Goal: Transaction & Acquisition: Purchase product/service

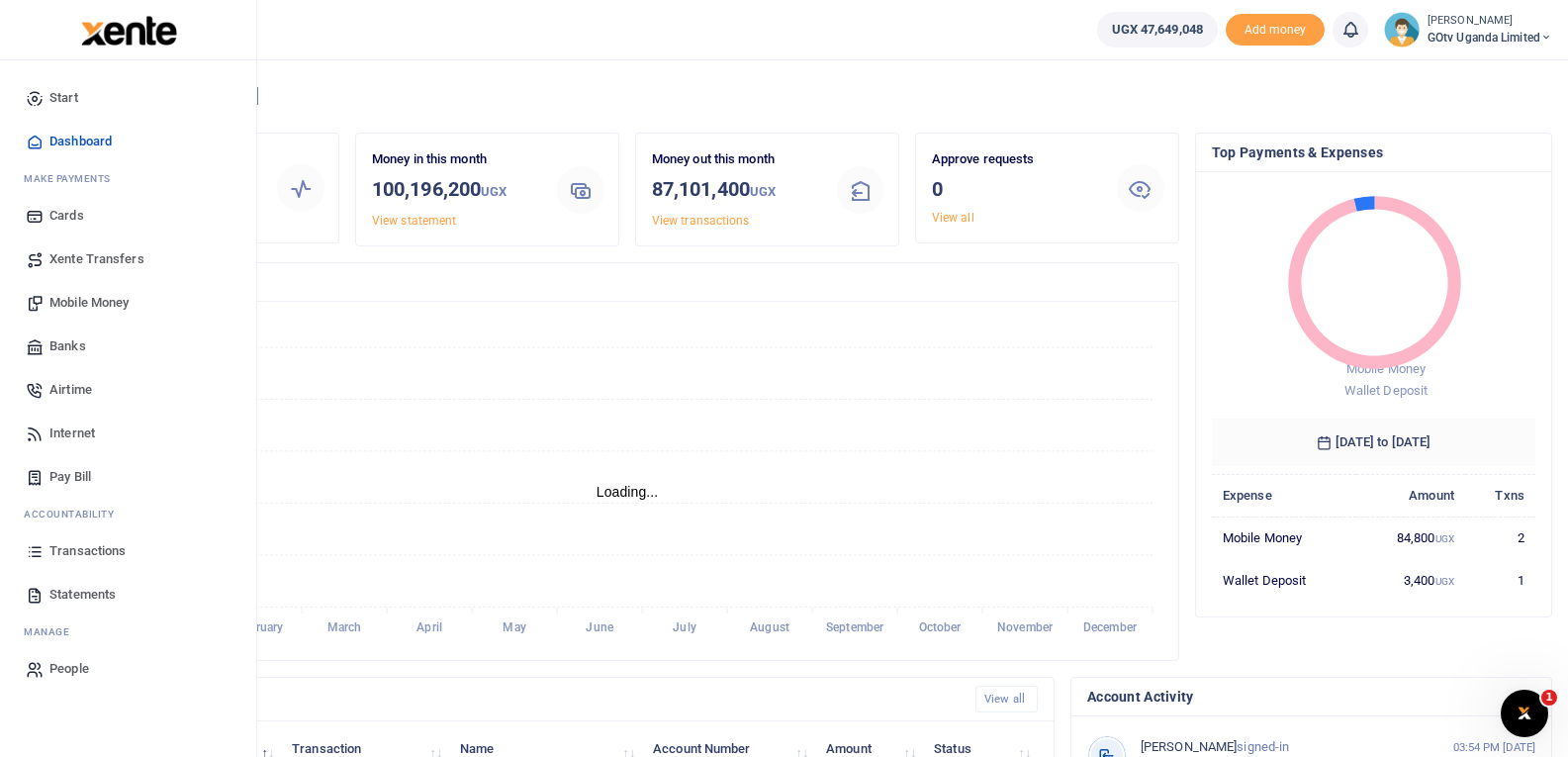
click at [82, 295] on span "Mobile Money" at bounding box center [89, 303] width 79 height 20
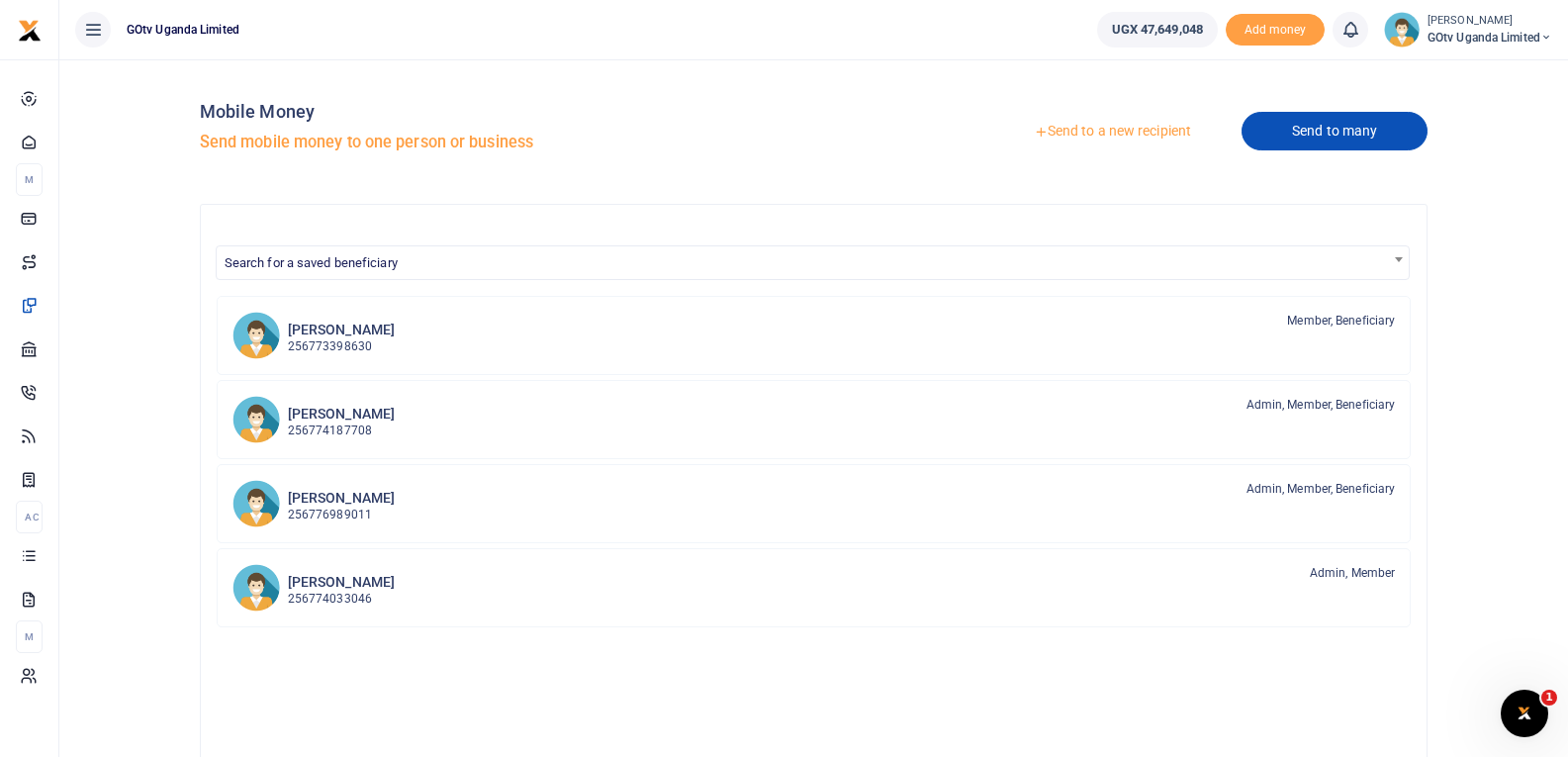
click at [1392, 128] on link "Send to many" at bounding box center [1334, 131] width 186 height 39
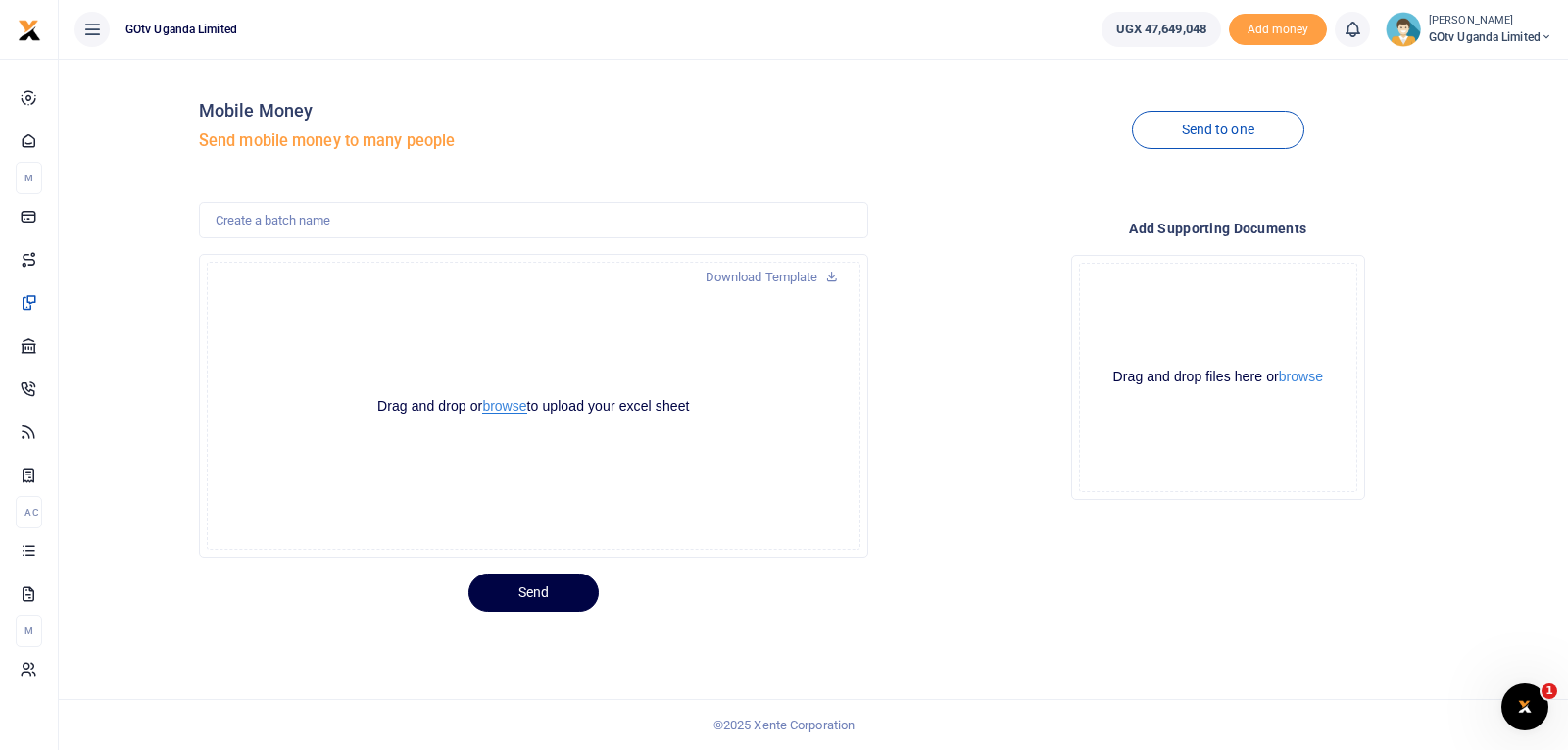
click at [513, 407] on button "browse" at bounding box center [503, 406] width 44 height 15
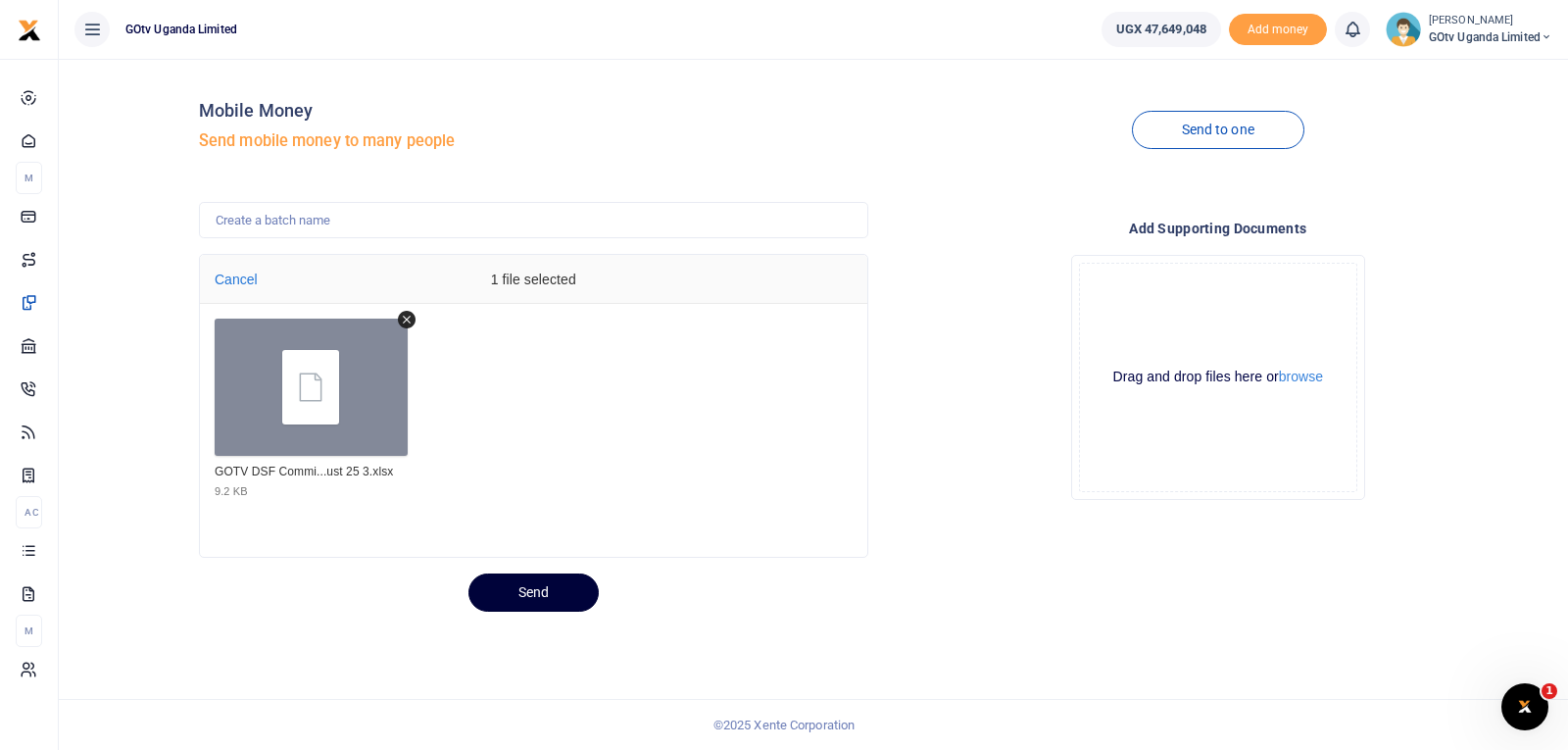
click at [550, 596] on button "Send" at bounding box center [533, 592] width 131 height 38
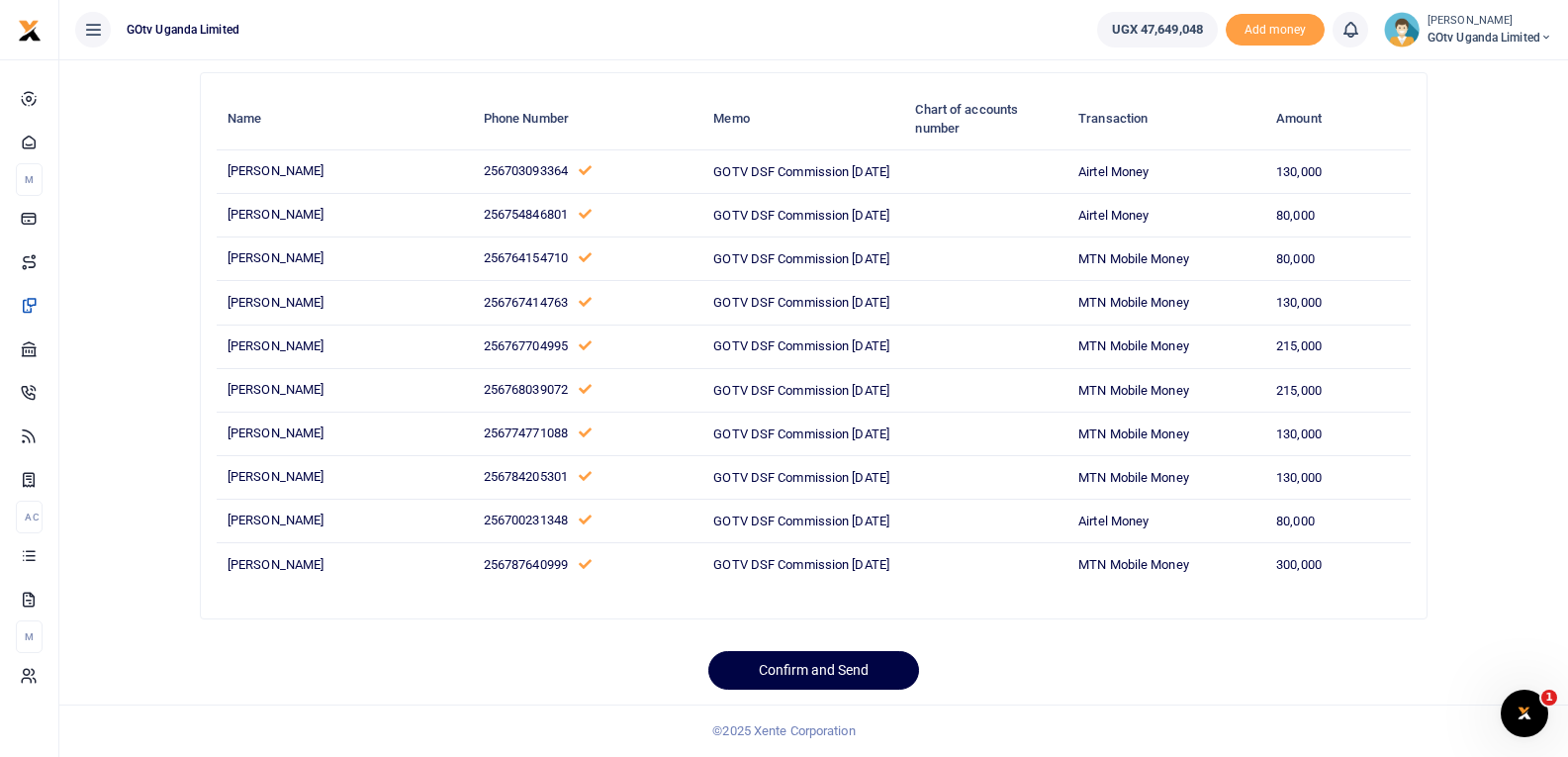
scroll to position [312, 0]
click at [795, 672] on button "Confirm and Send" at bounding box center [813, 670] width 211 height 39
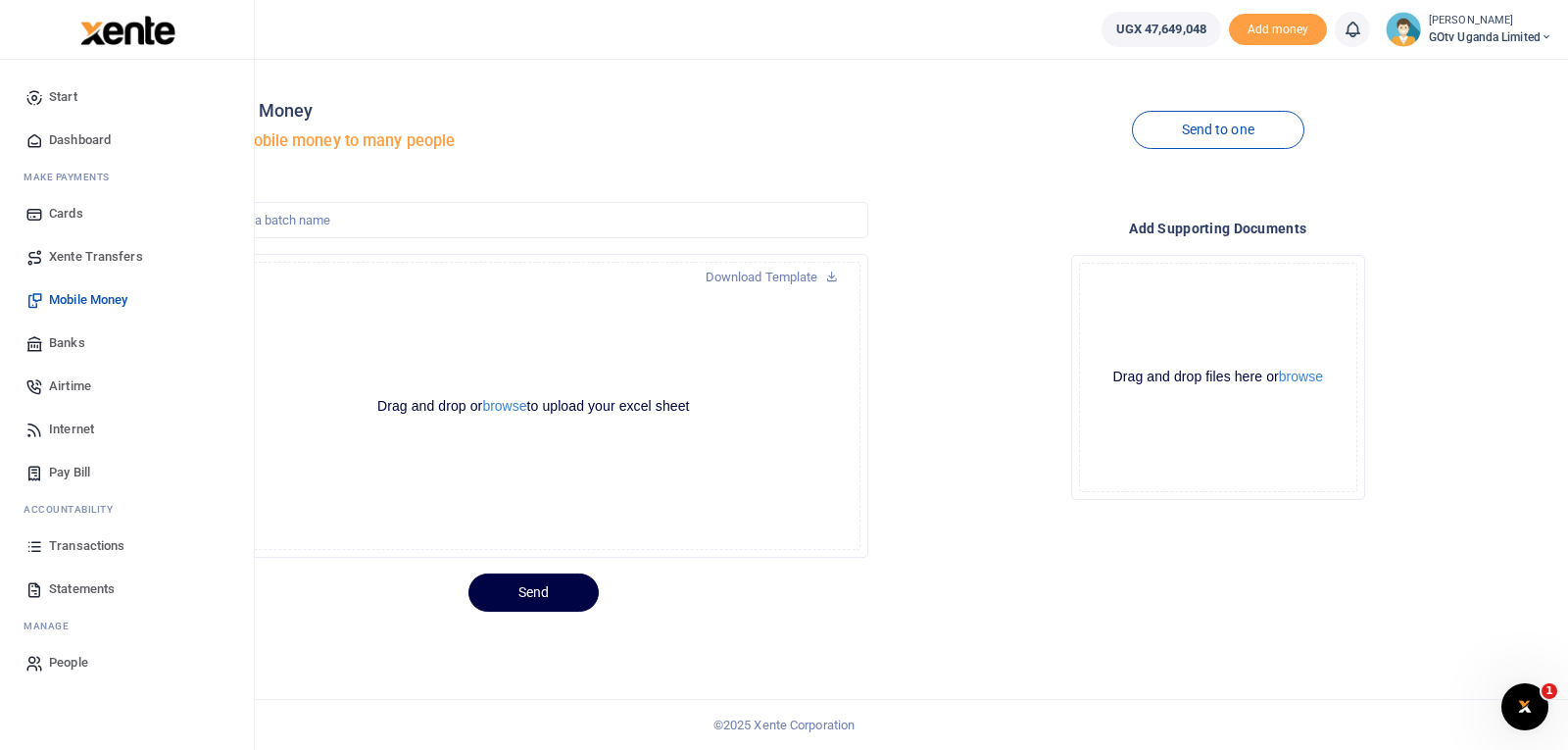
click at [97, 555] on span "Transactions" at bounding box center [86, 546] width 76 height 20
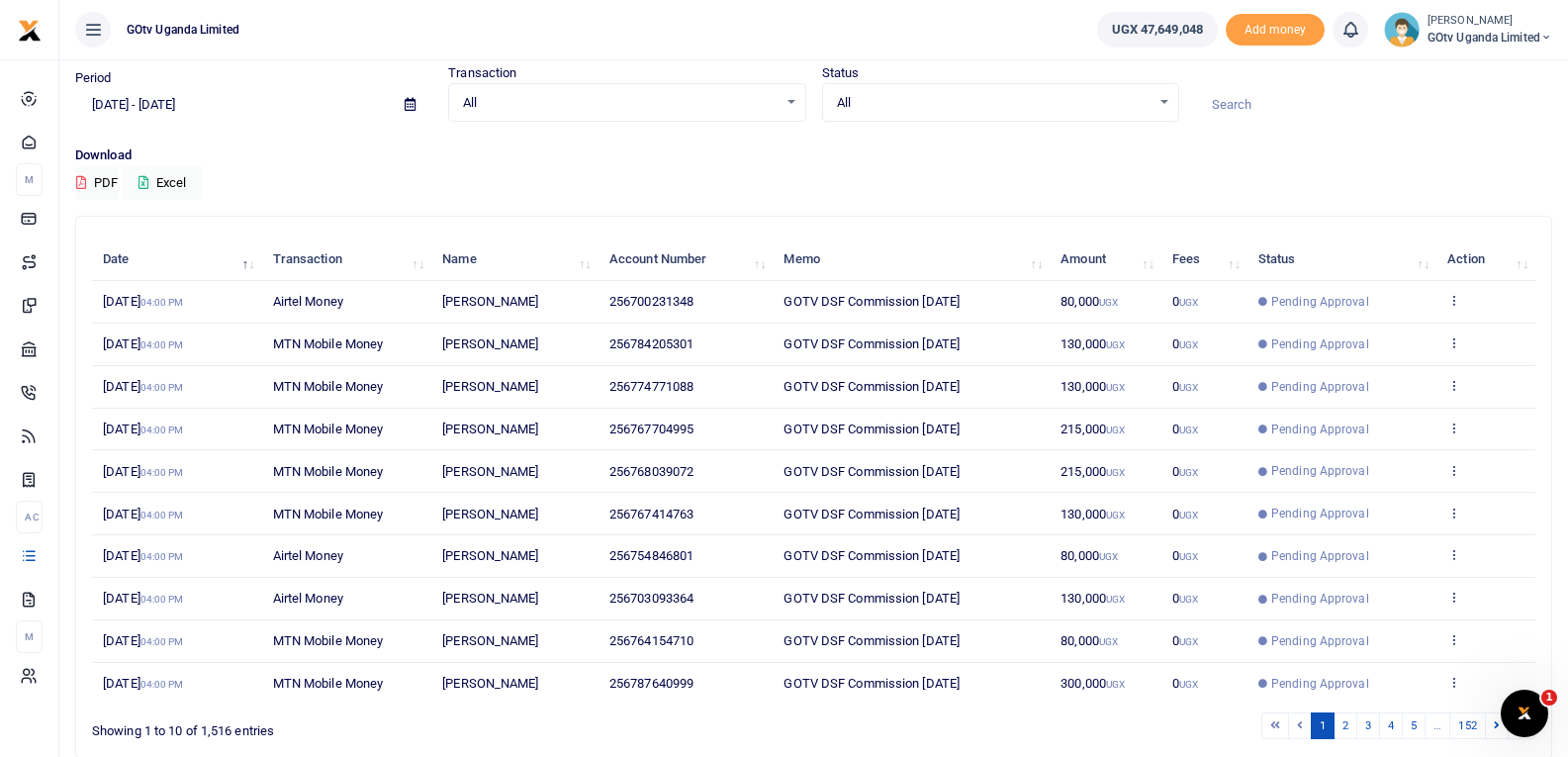
scroll to position [154, 0]
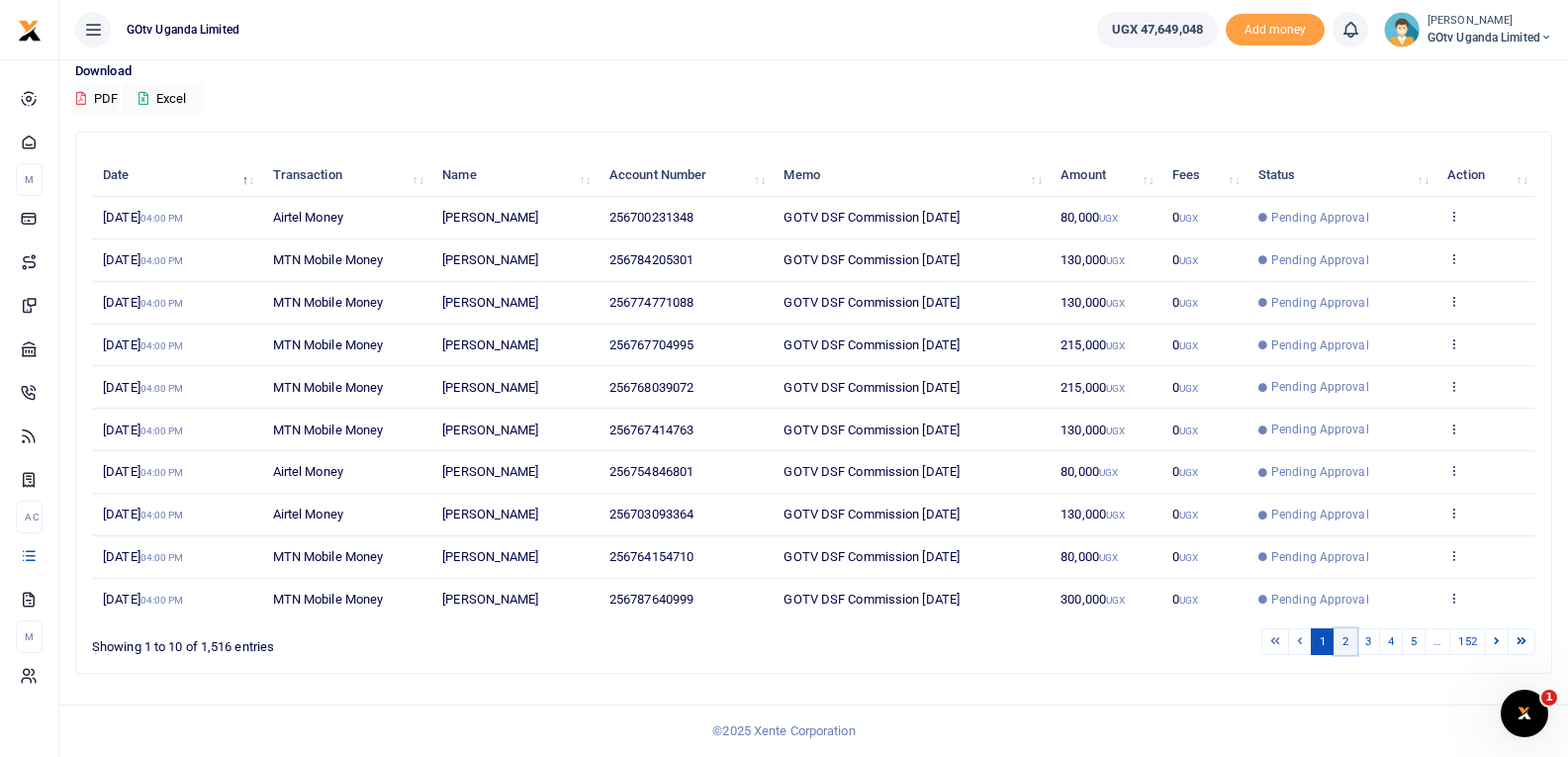
click at [1346, 649] on link "2" at bounding box center [1345, 641] width 24 height 27
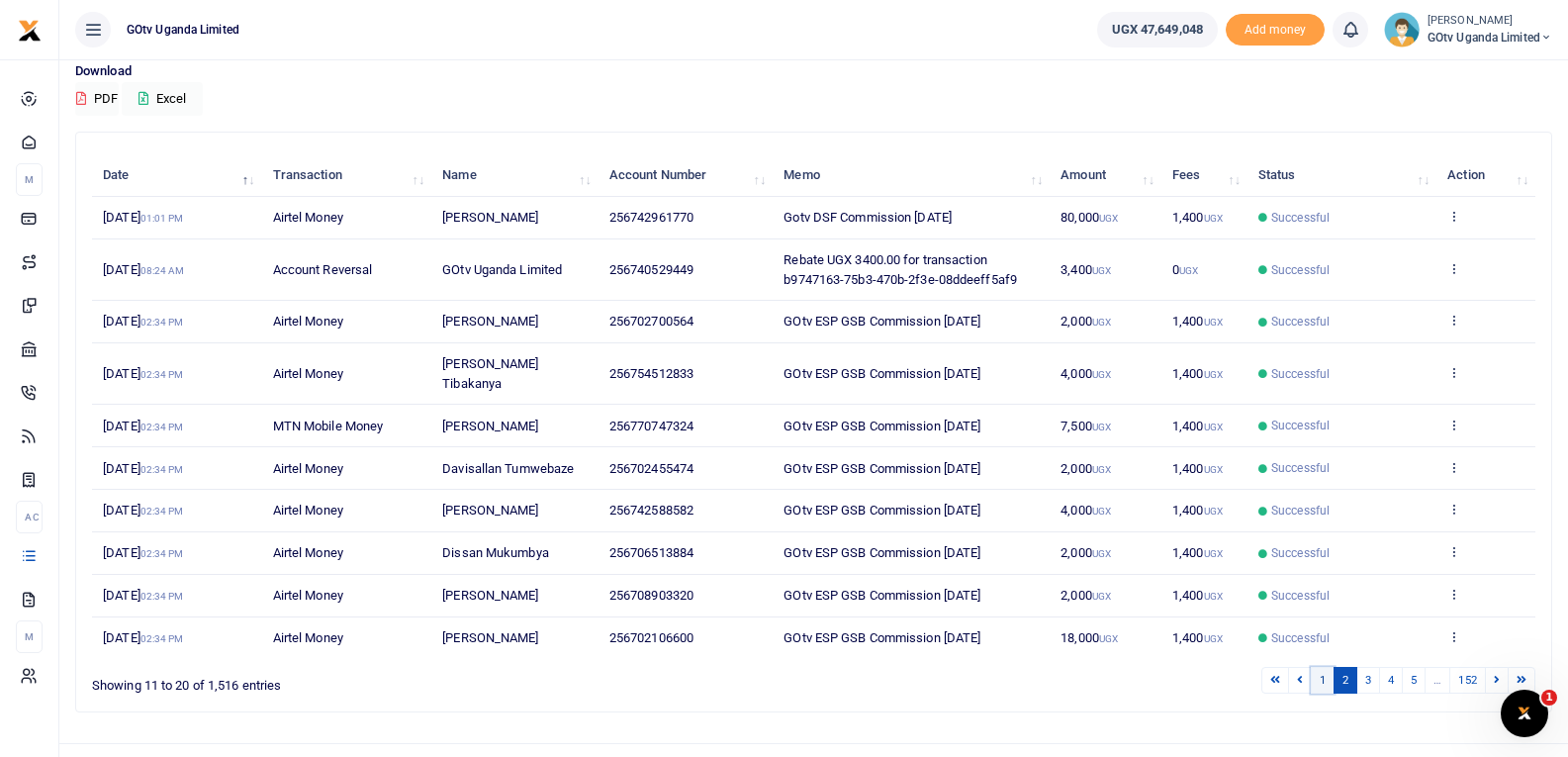
click at [1313, 667] on link "1" at bounding box center [1322, 680] width 24 height 27
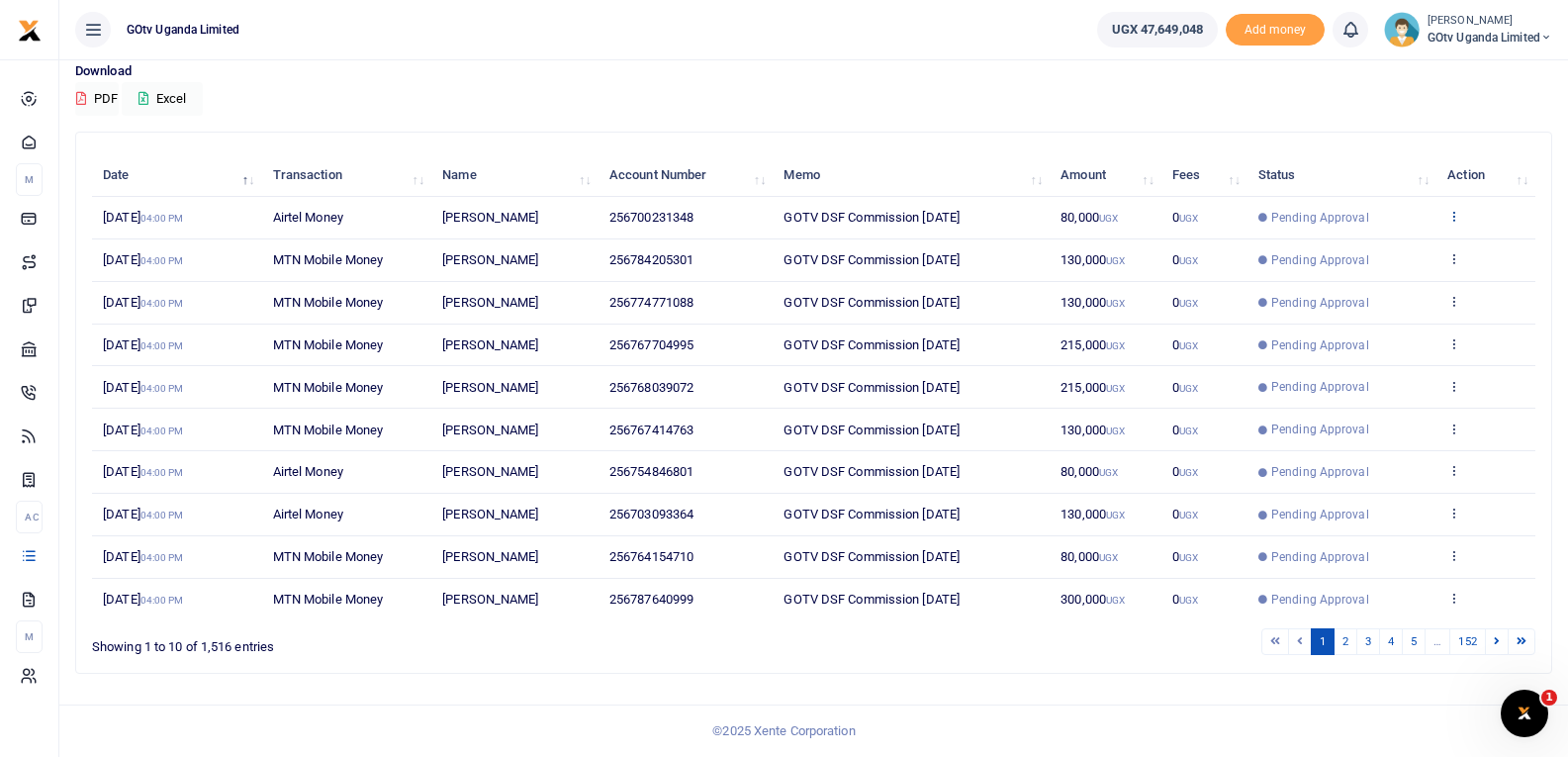
click at [1460, 218] on icon at bounding box center [1453, 216] width 13 height 14
click at [1442, 246] on link "View details" at bounding box center [1381, 250] width 157 height 28
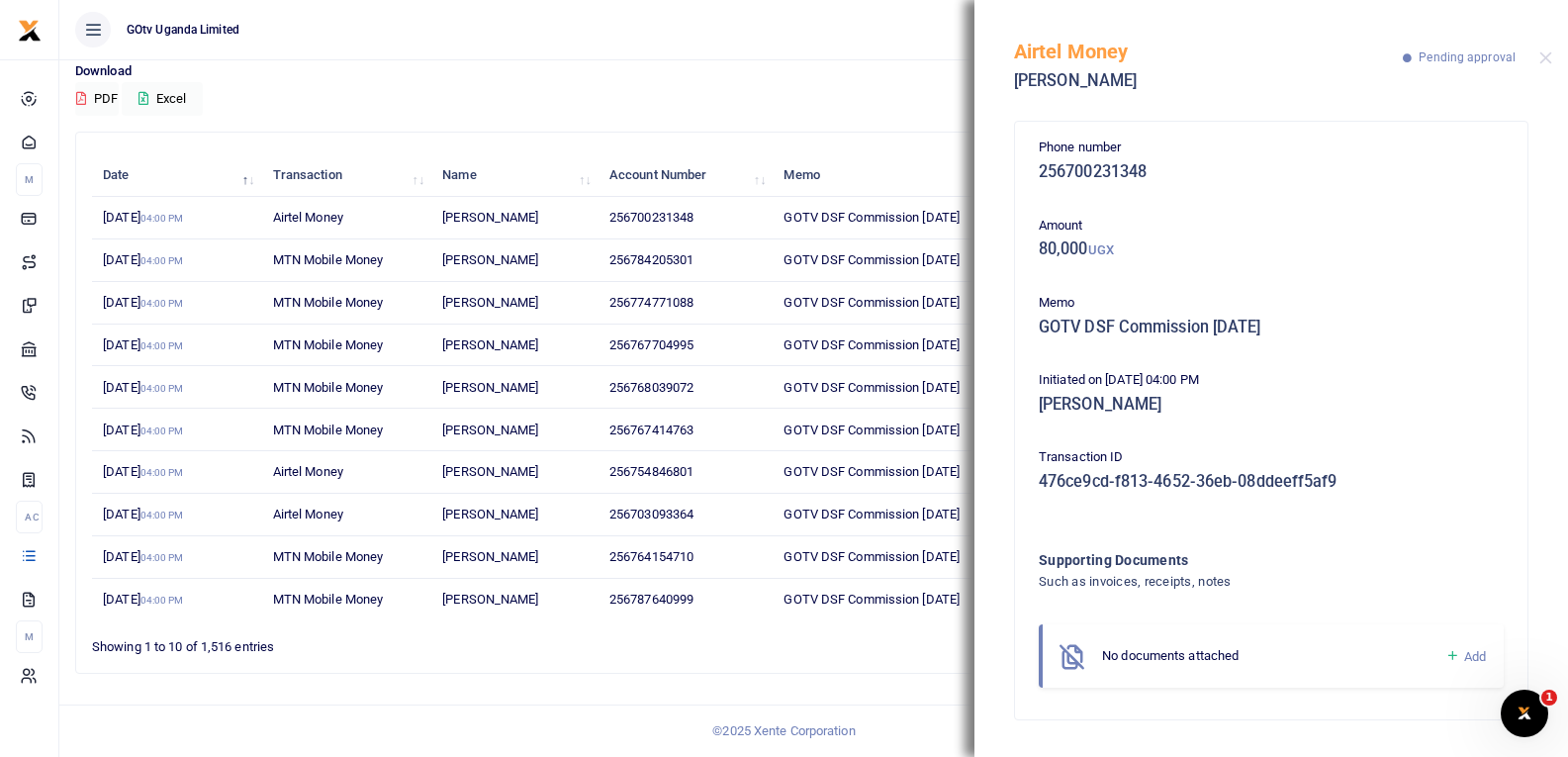
click at [1456, 650] on icon at bounding box center [1452, 656] width 15 height 18
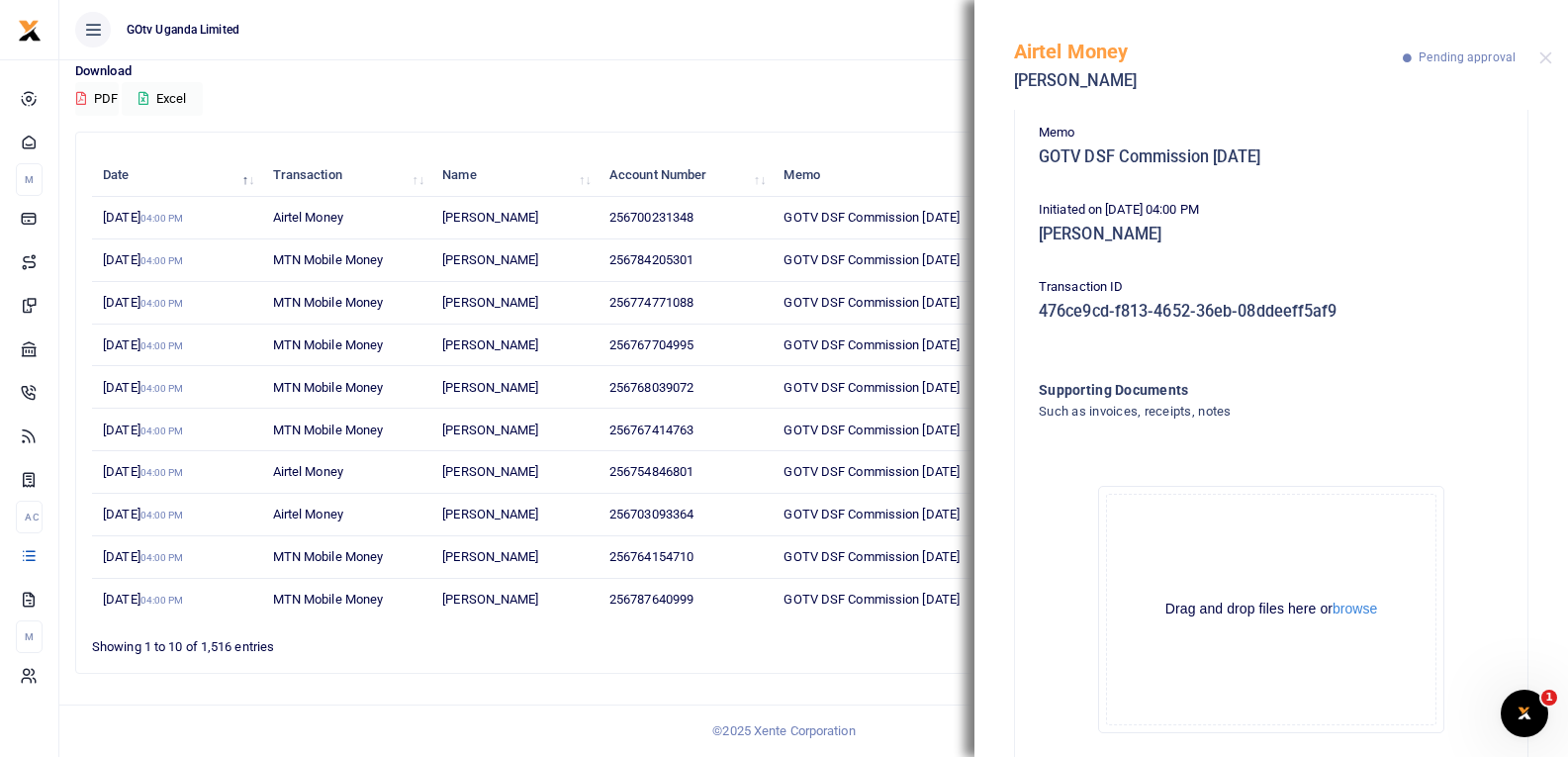
scroll to position [219, 0]
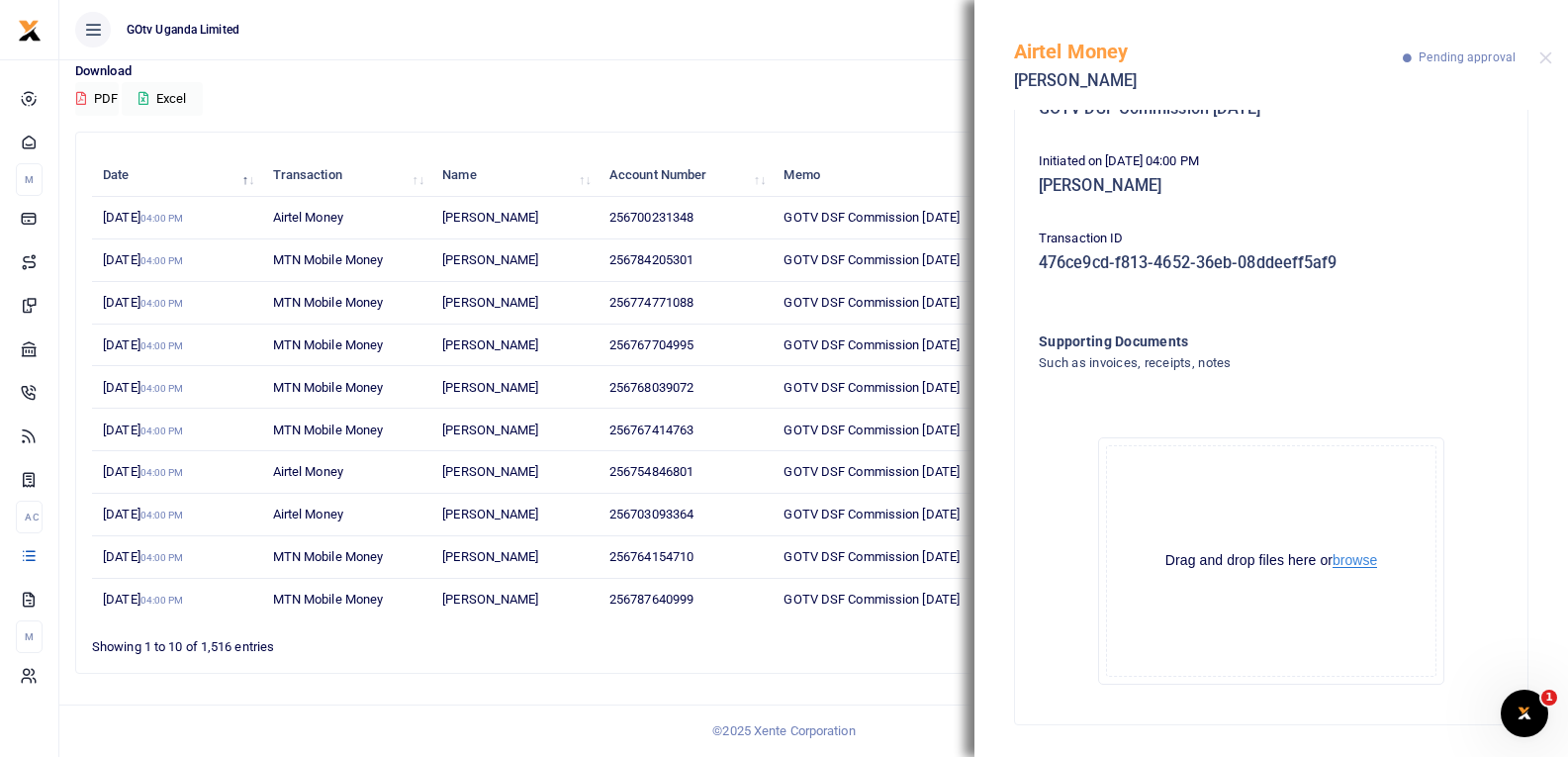
click at [1345, 556] on button "browse" at bounding box center [1354, 560] width 45 height 15
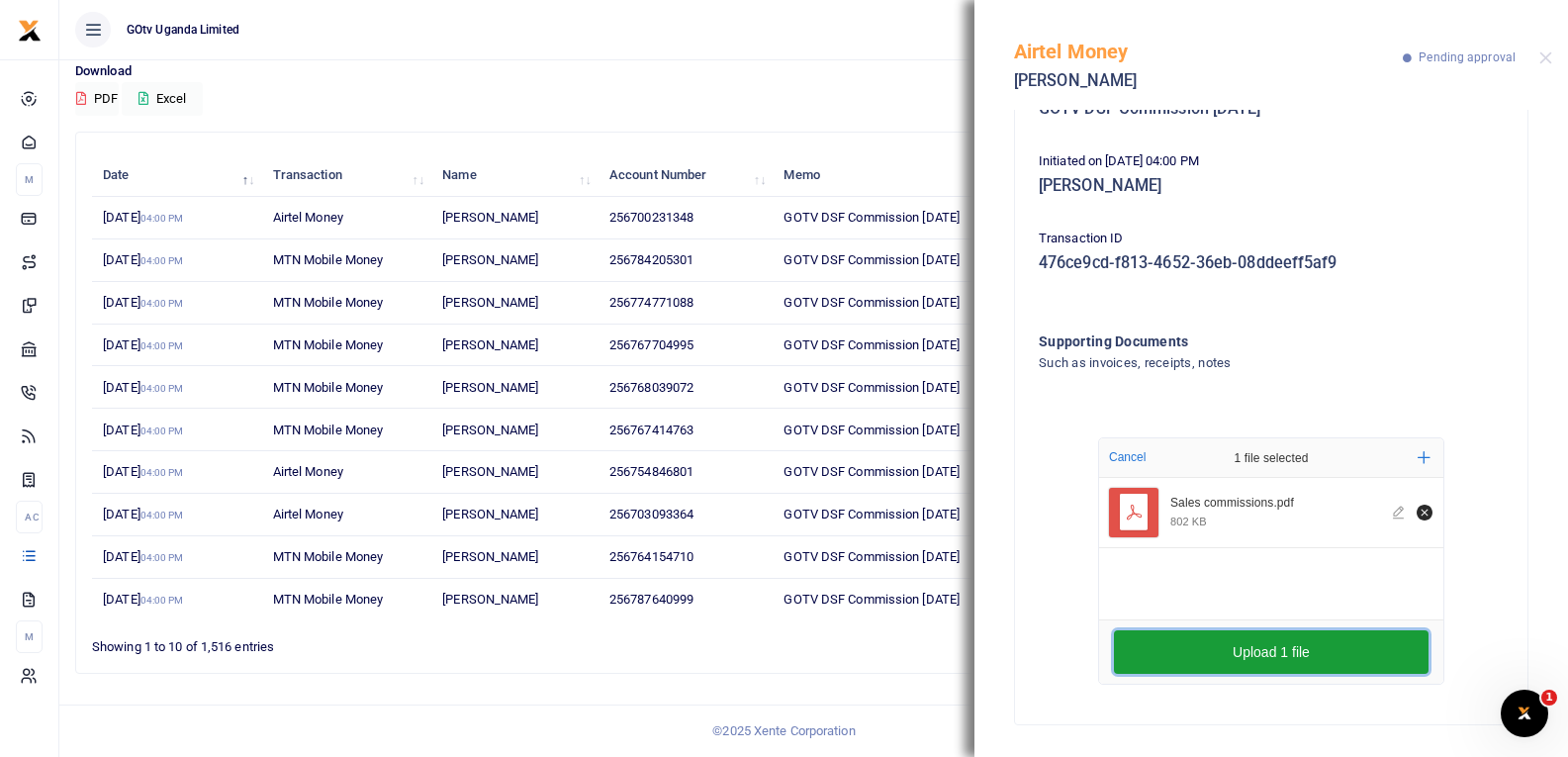
click at [1172, 649] on button "Upload 1 file" at bounding box center [1272, 652] width 315 height 44
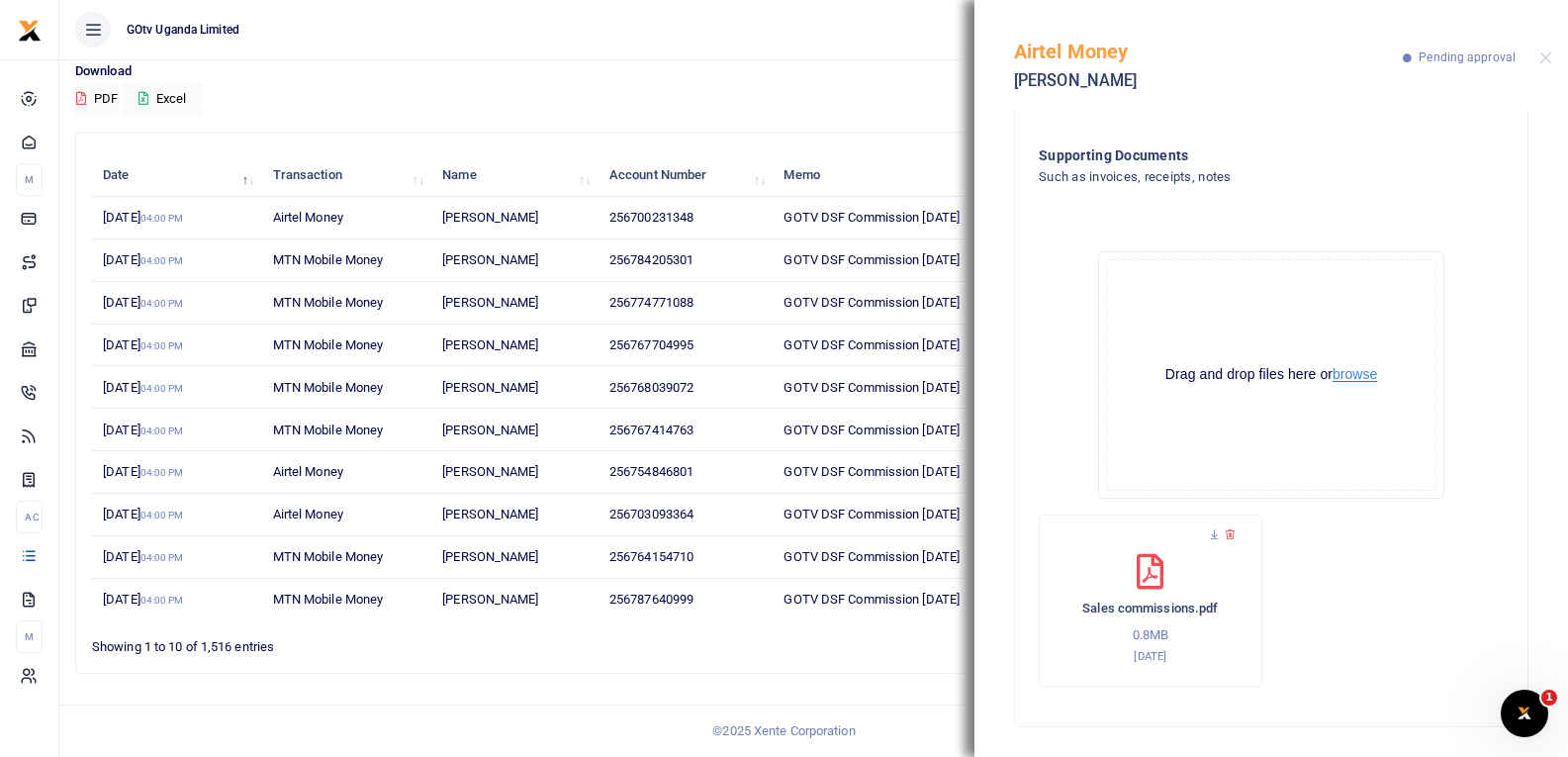
scroll to position [407, 0]
click at [1138, 660] on small "[DATE]" at bounding box center [1150, 654] width 33 height 14
click at [1153, 573] on icon at bounding box center [1150, 570] width 27 height 36
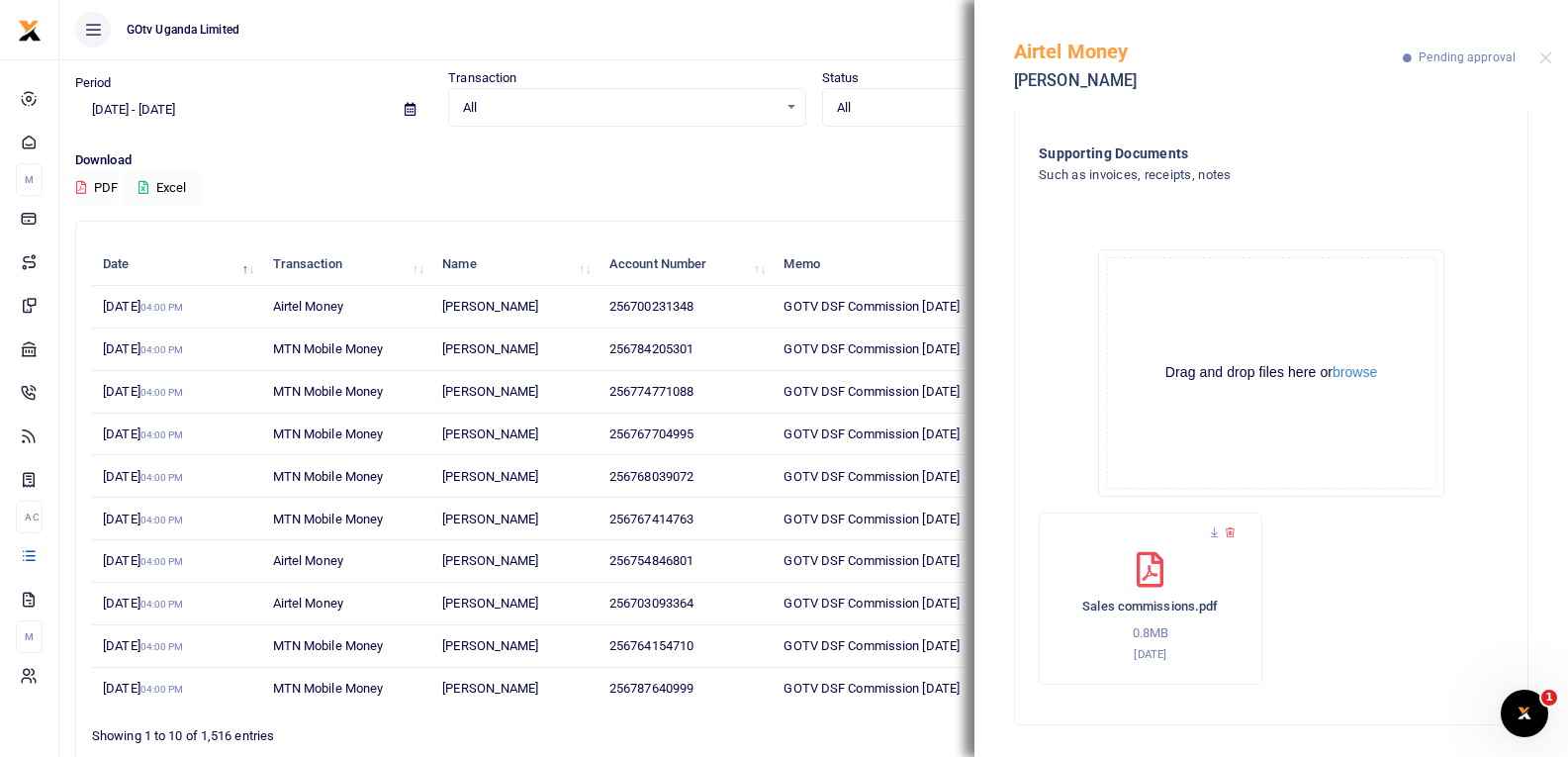
scroll to position [0, 0]
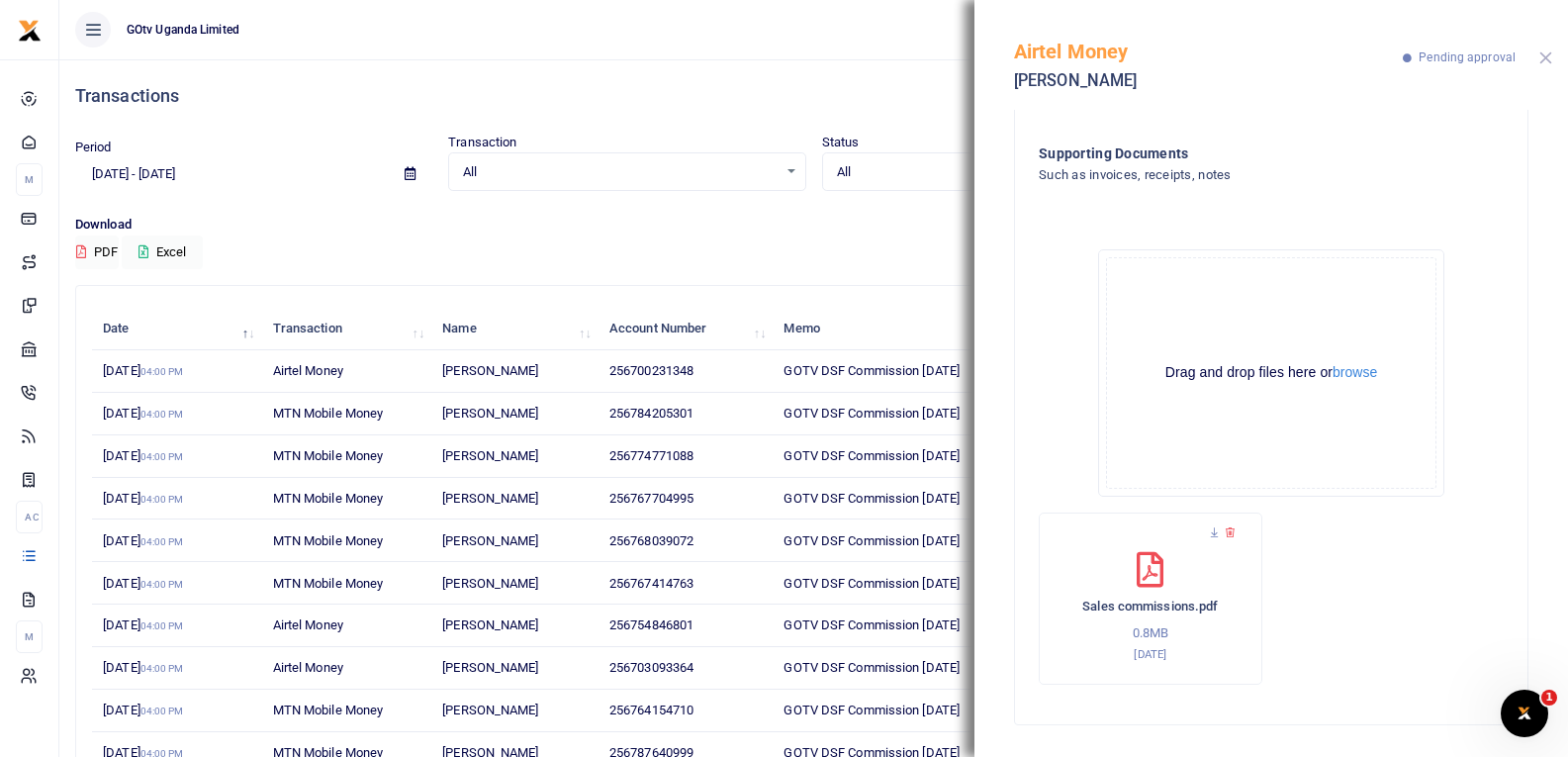
click at [1545, 57] on button "Close" at bounding box center [1545, 57] width 13 height 13
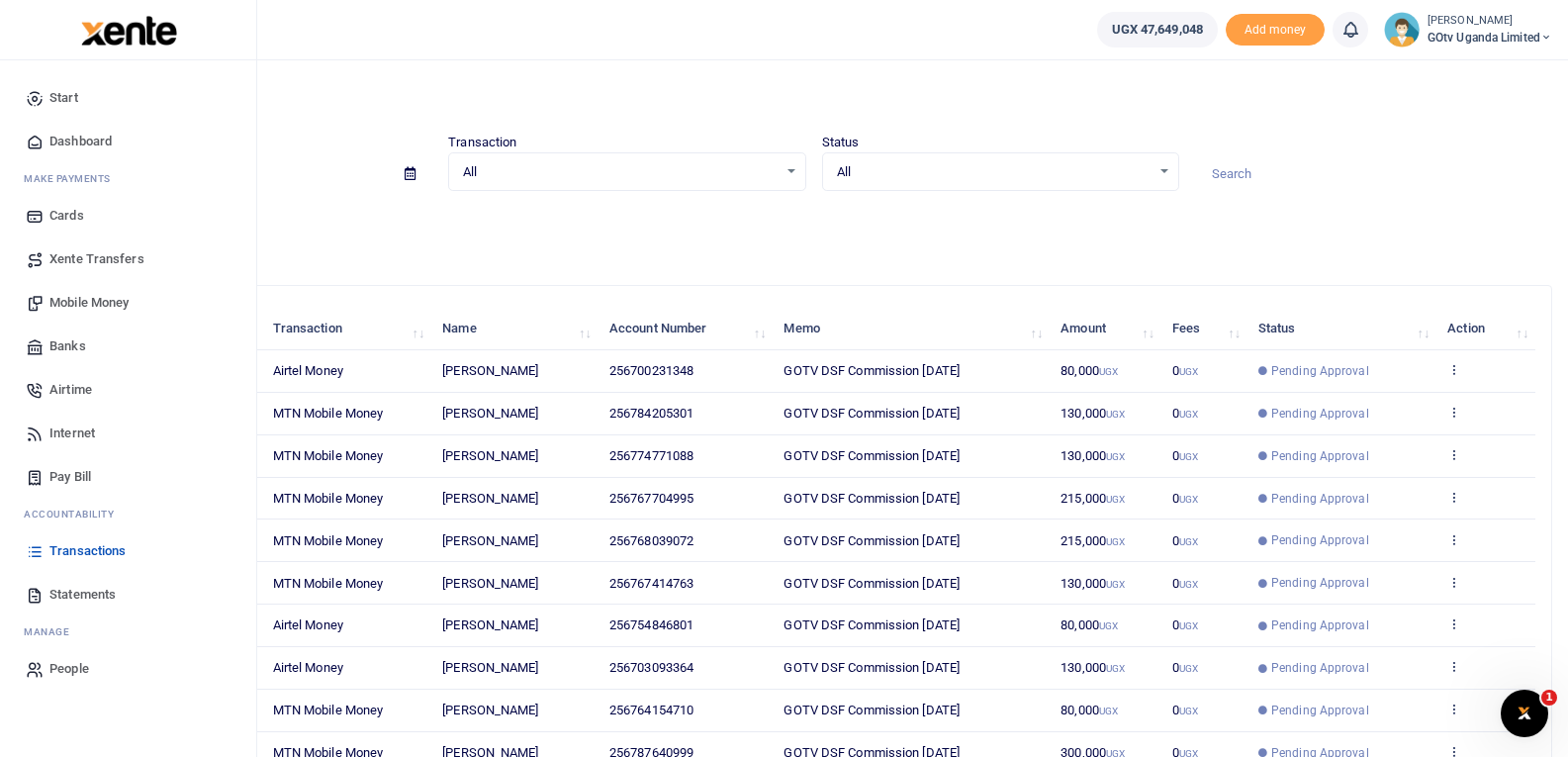
click at [73, 385] on span "Airtime" at bounding box center [70, 390] width 43 height 20
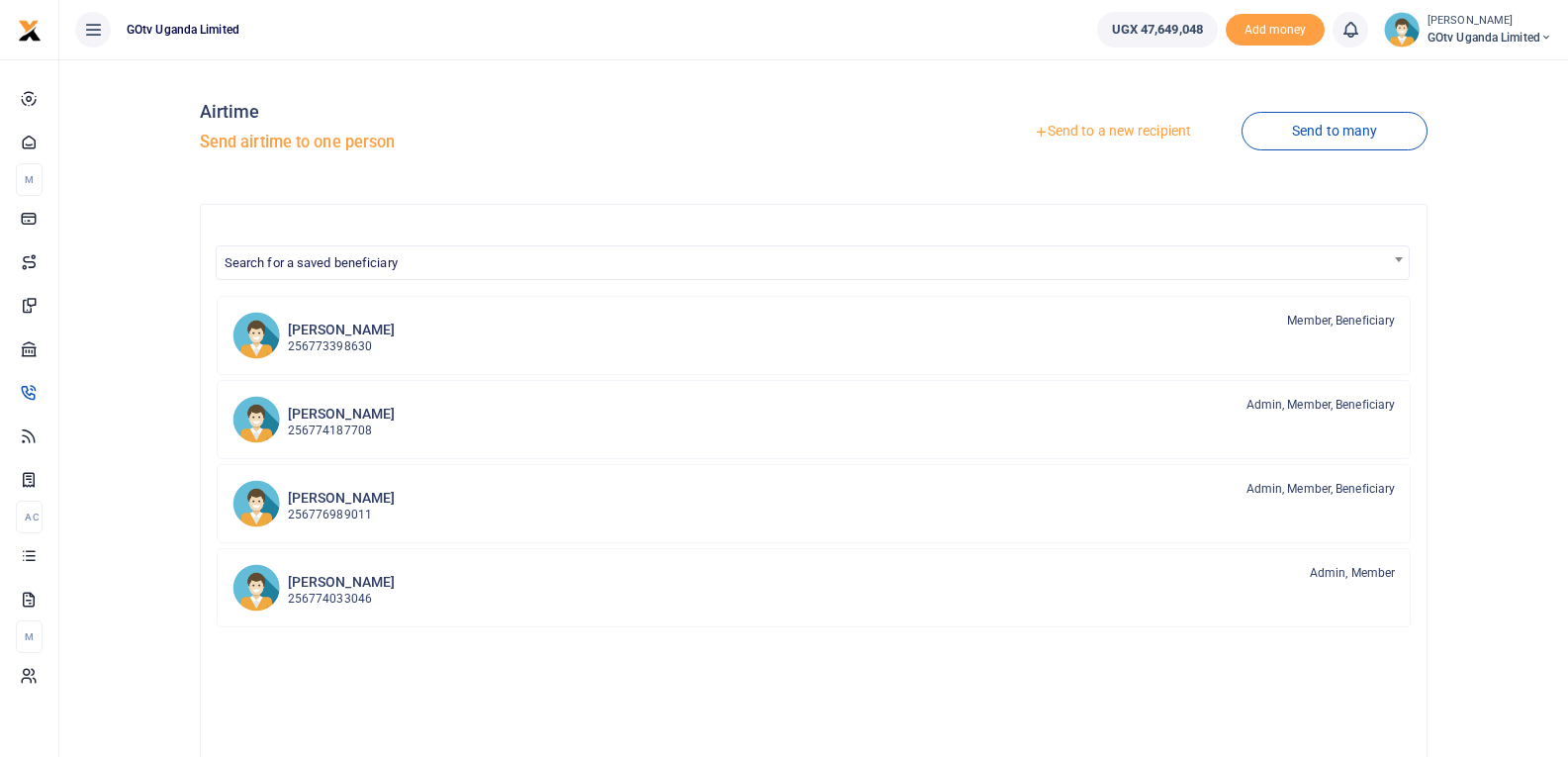
click at [1301, 141] on link "Send to many" at bounding box center [1334, 131] width 186 height 39
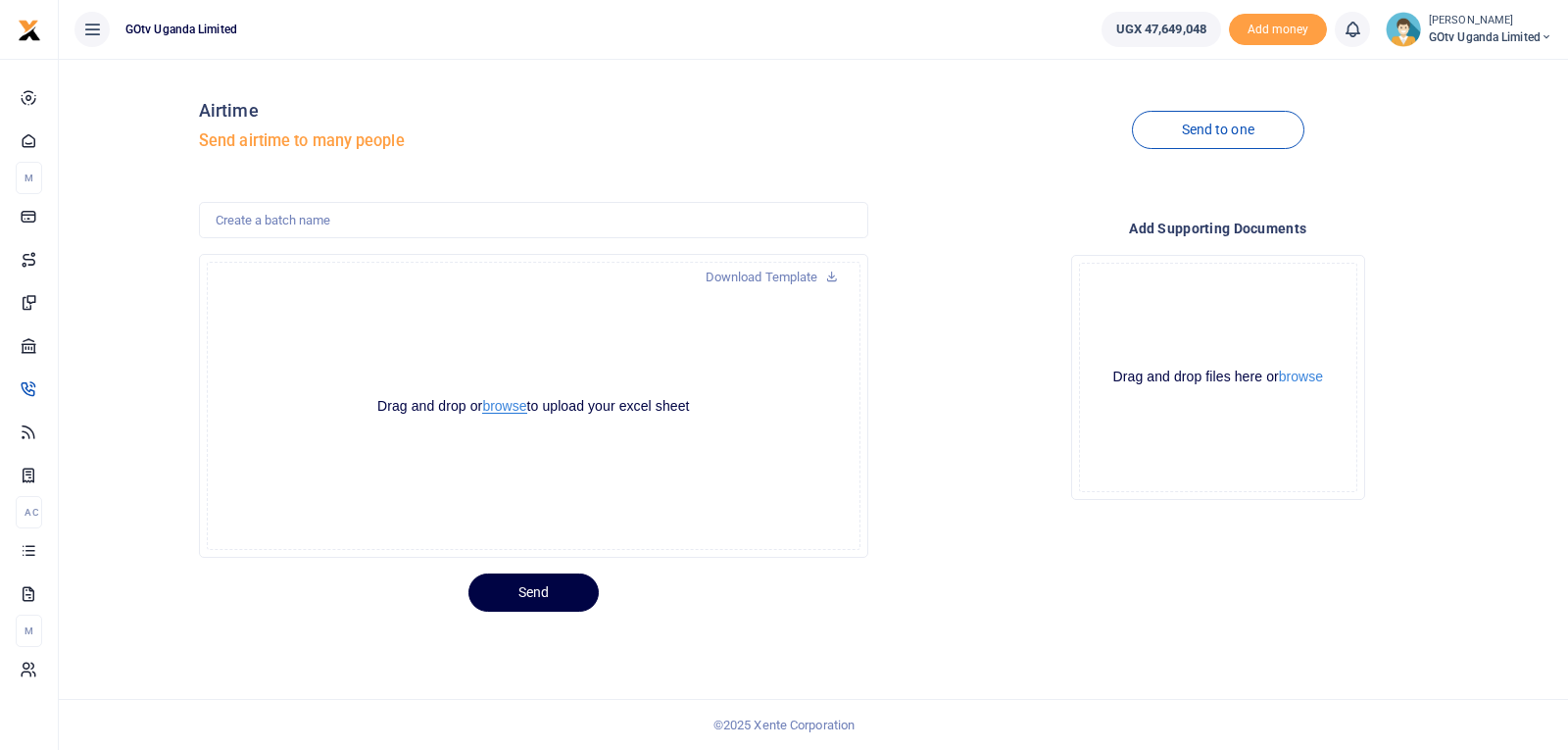
click at [506, 405] on button "browse" at bounding box center [503, 406] width 44 height 15
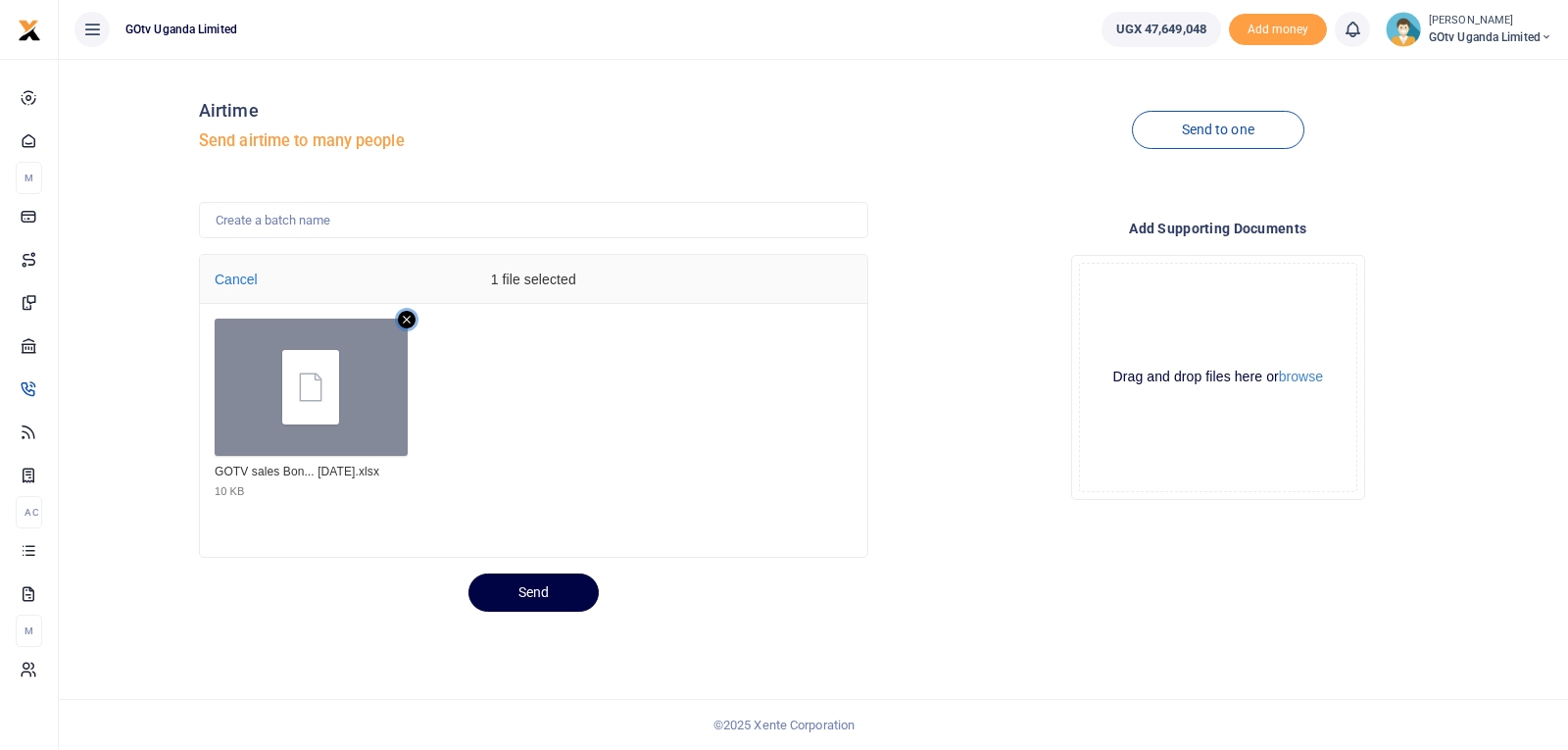
click at [402, 319] on icon "Remove file" at bounding box center [407, 320] width 18 height 18
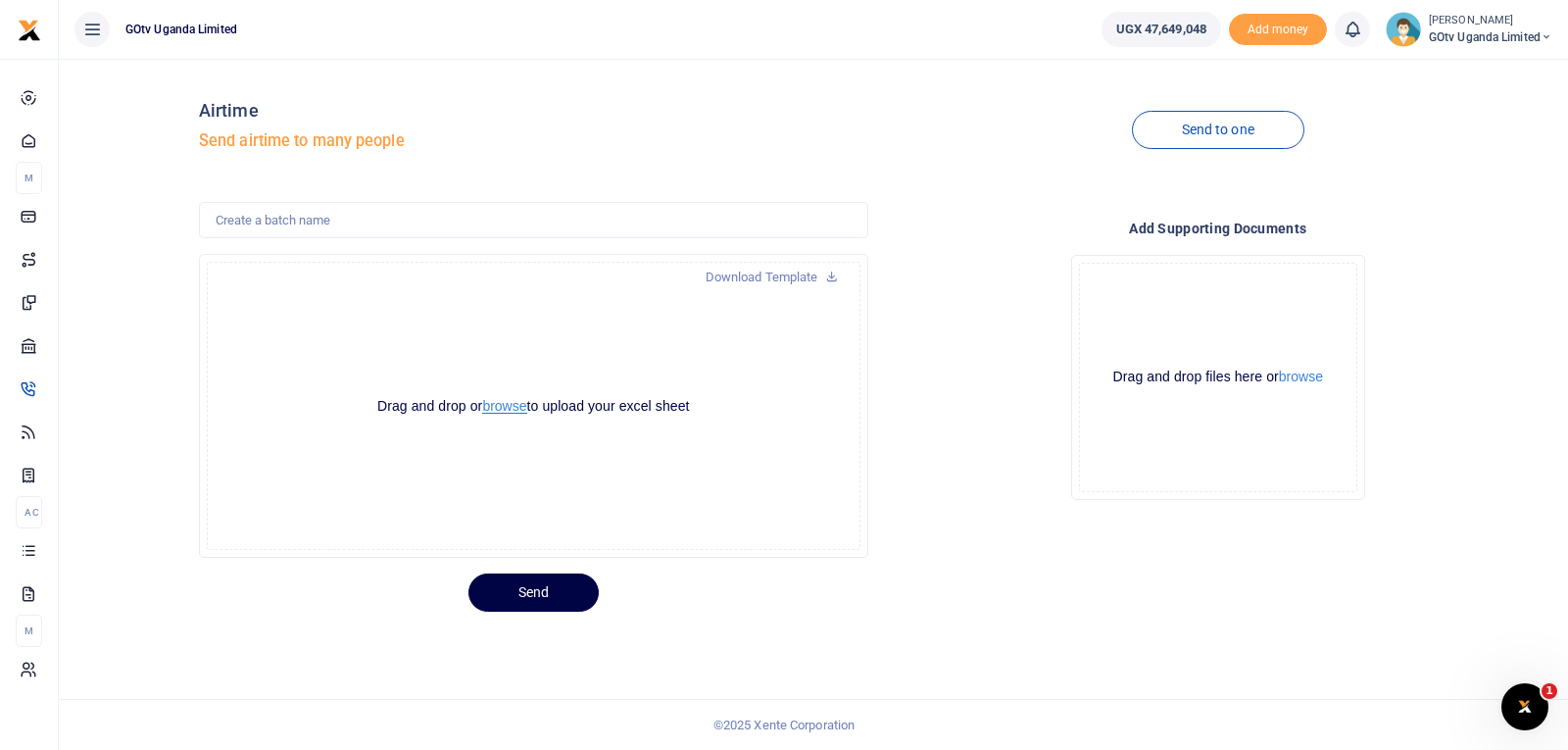
click at [512, 411] on button "browse" at bounding box center [503, 406] width 44 height 15
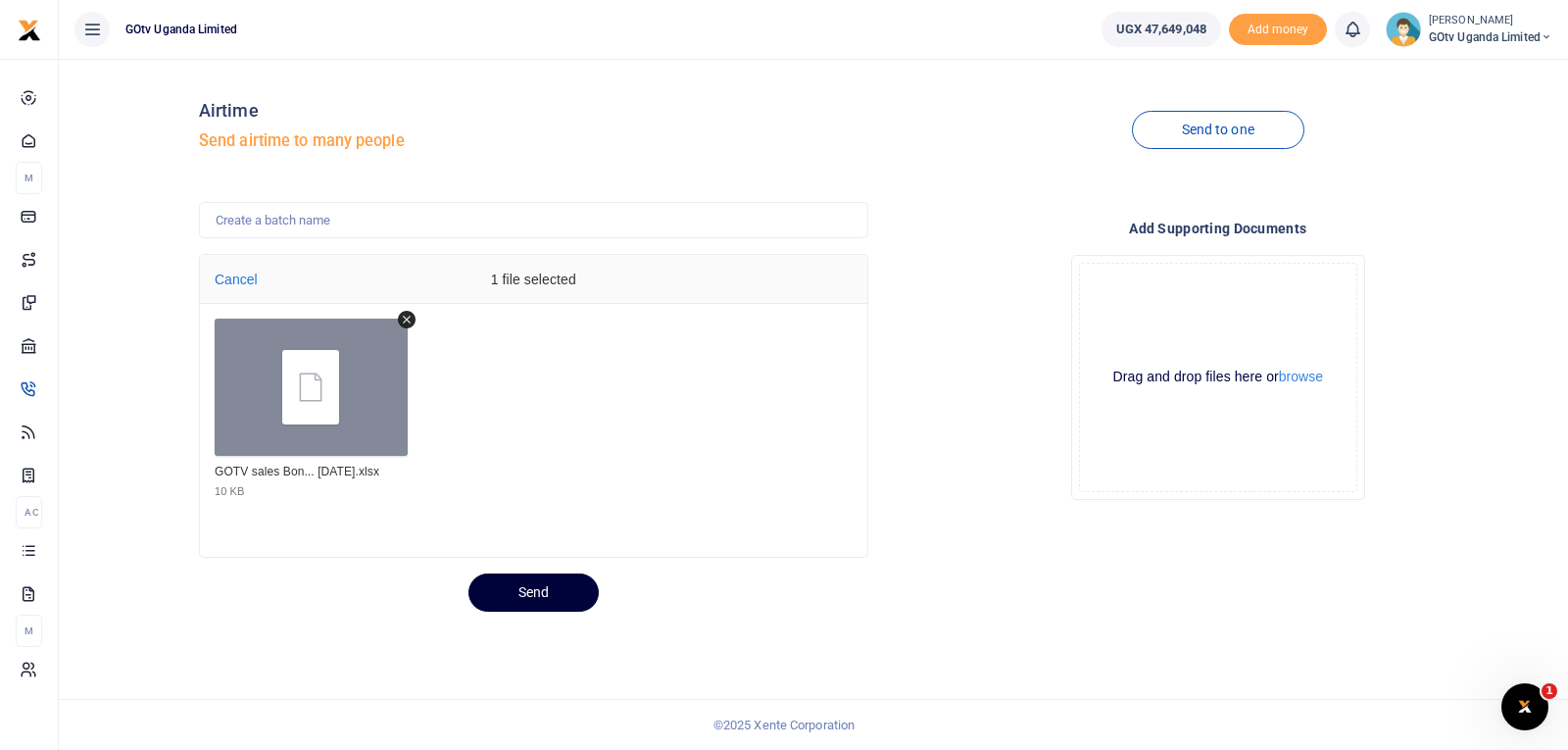
click at [541, 590] on button "Send" at bounding box center [533, 592] width 131 height 38
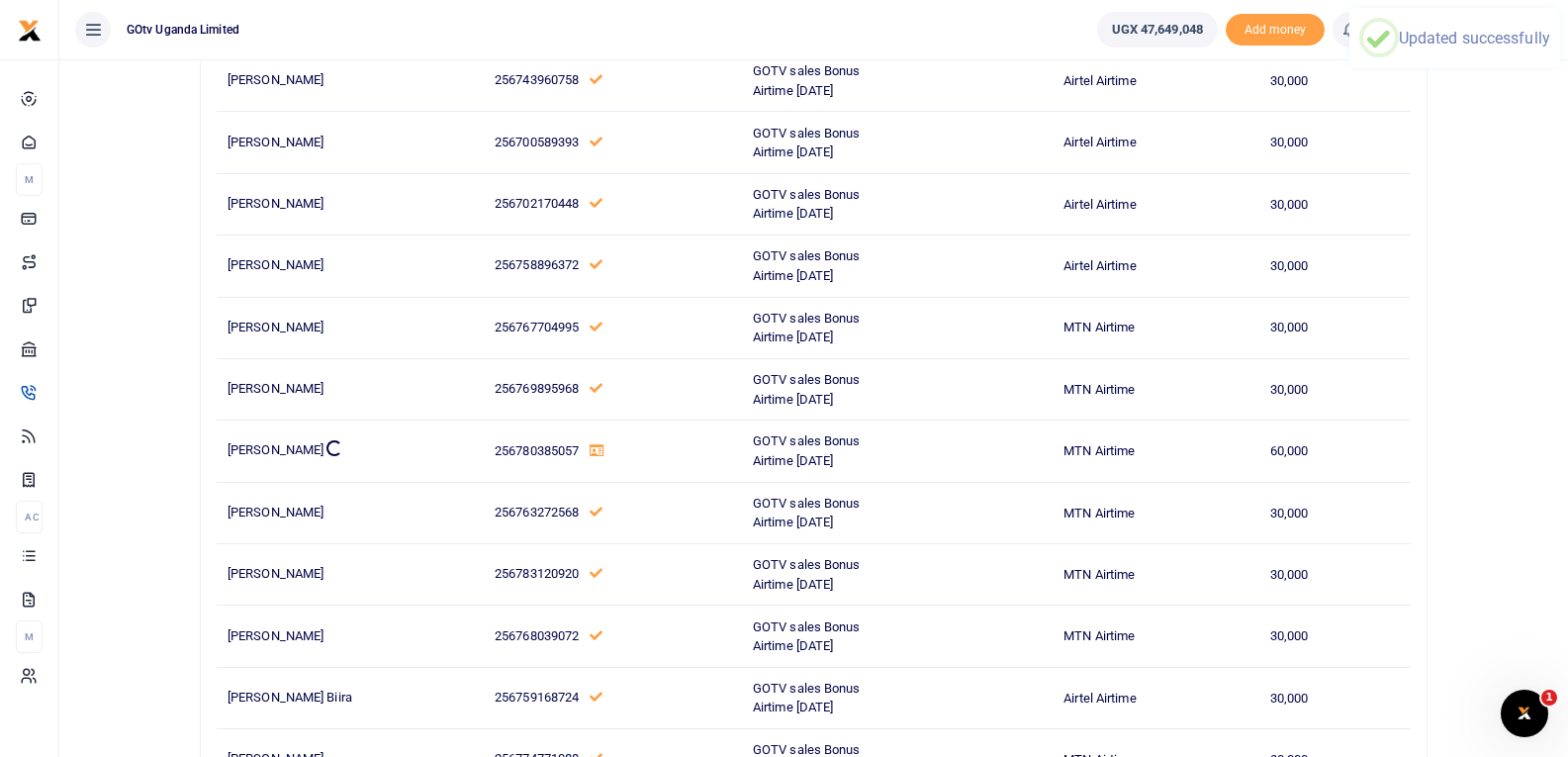
scroll to position [891, 0]
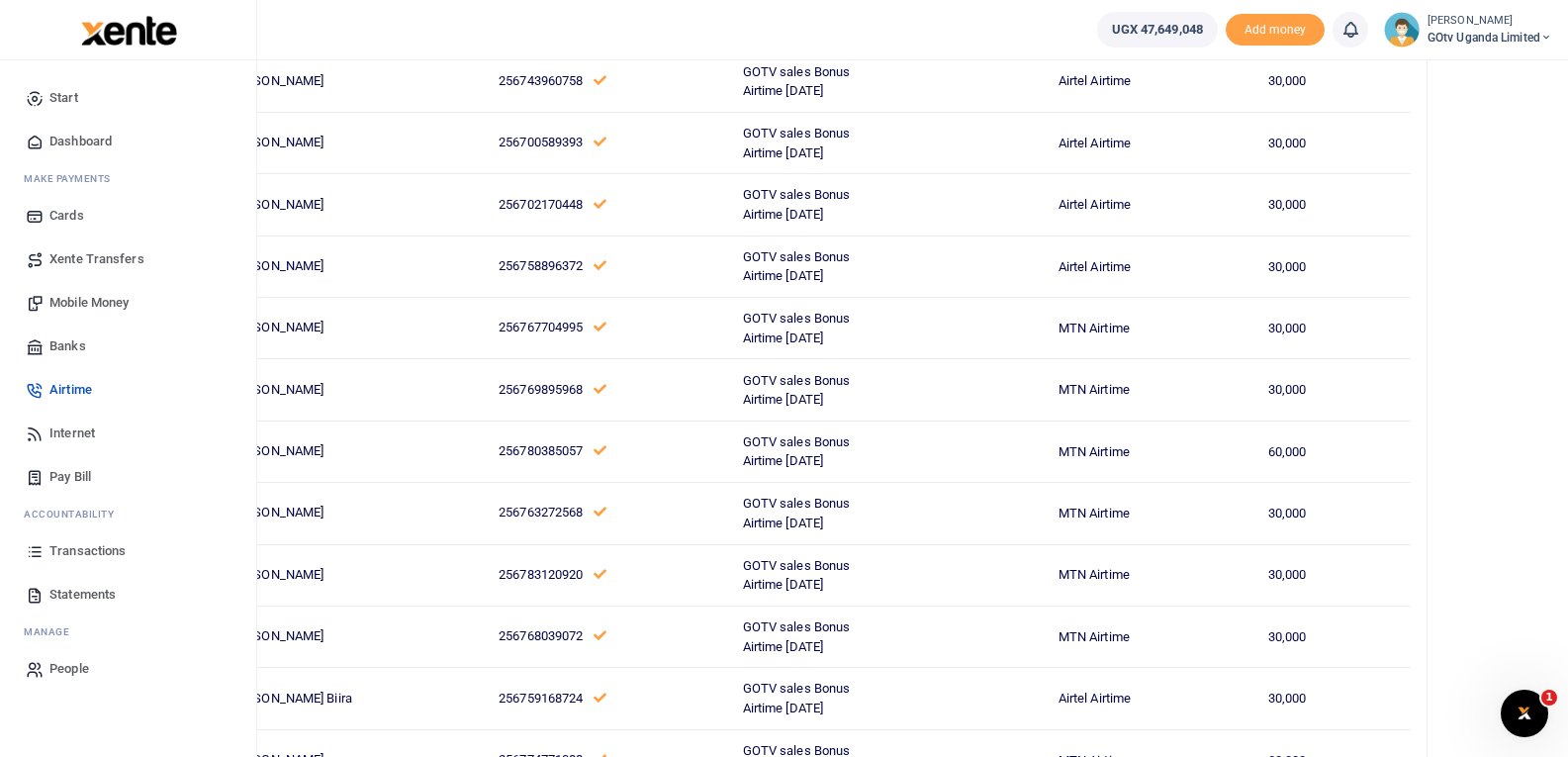
click at [60, 555] on span "Transactions" at bounding box center [87, 551] width 76 height 20
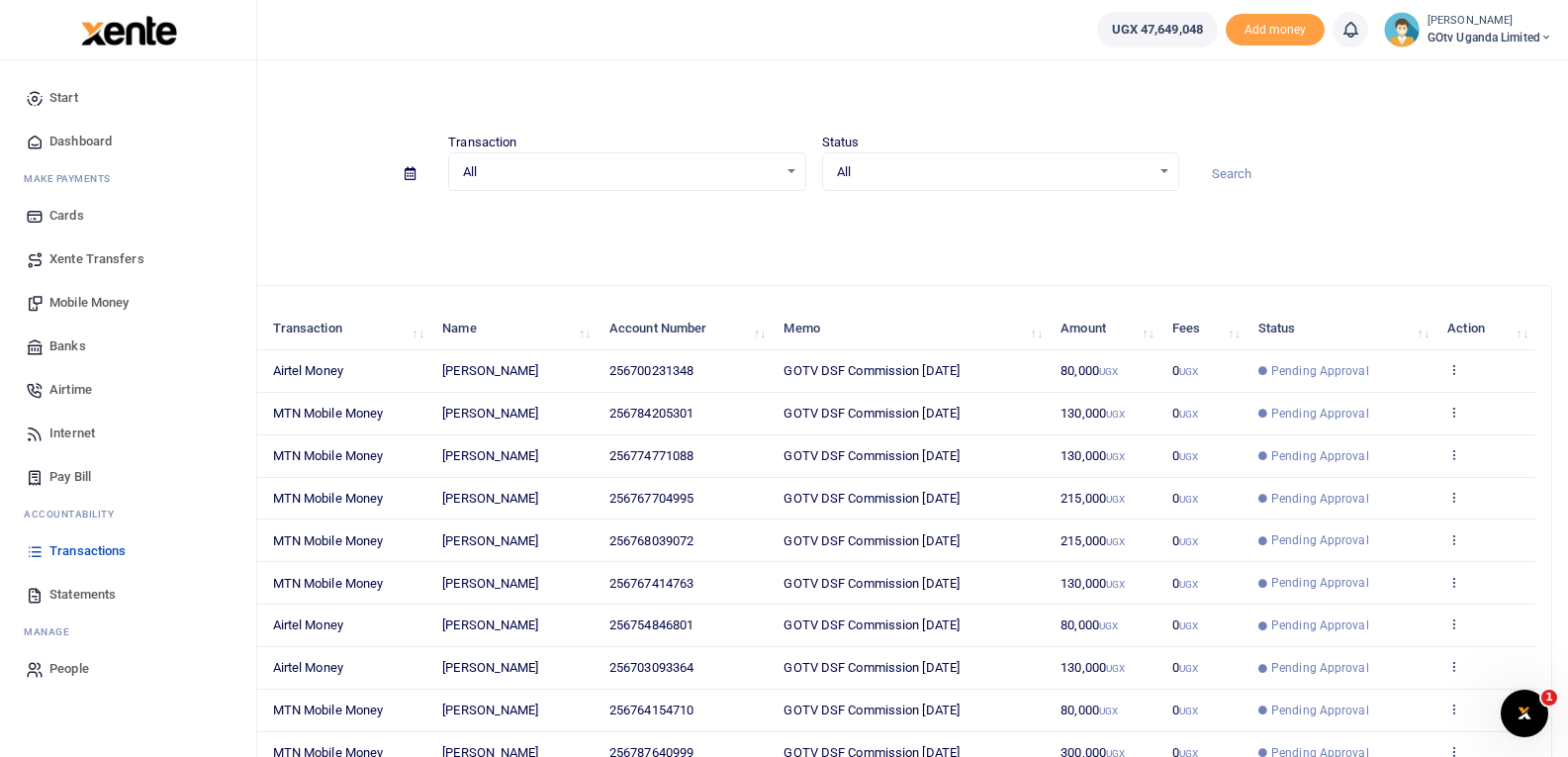
click at [62, 381] on span "Airtime" at bounding box center [70, 390] width 43 height 20
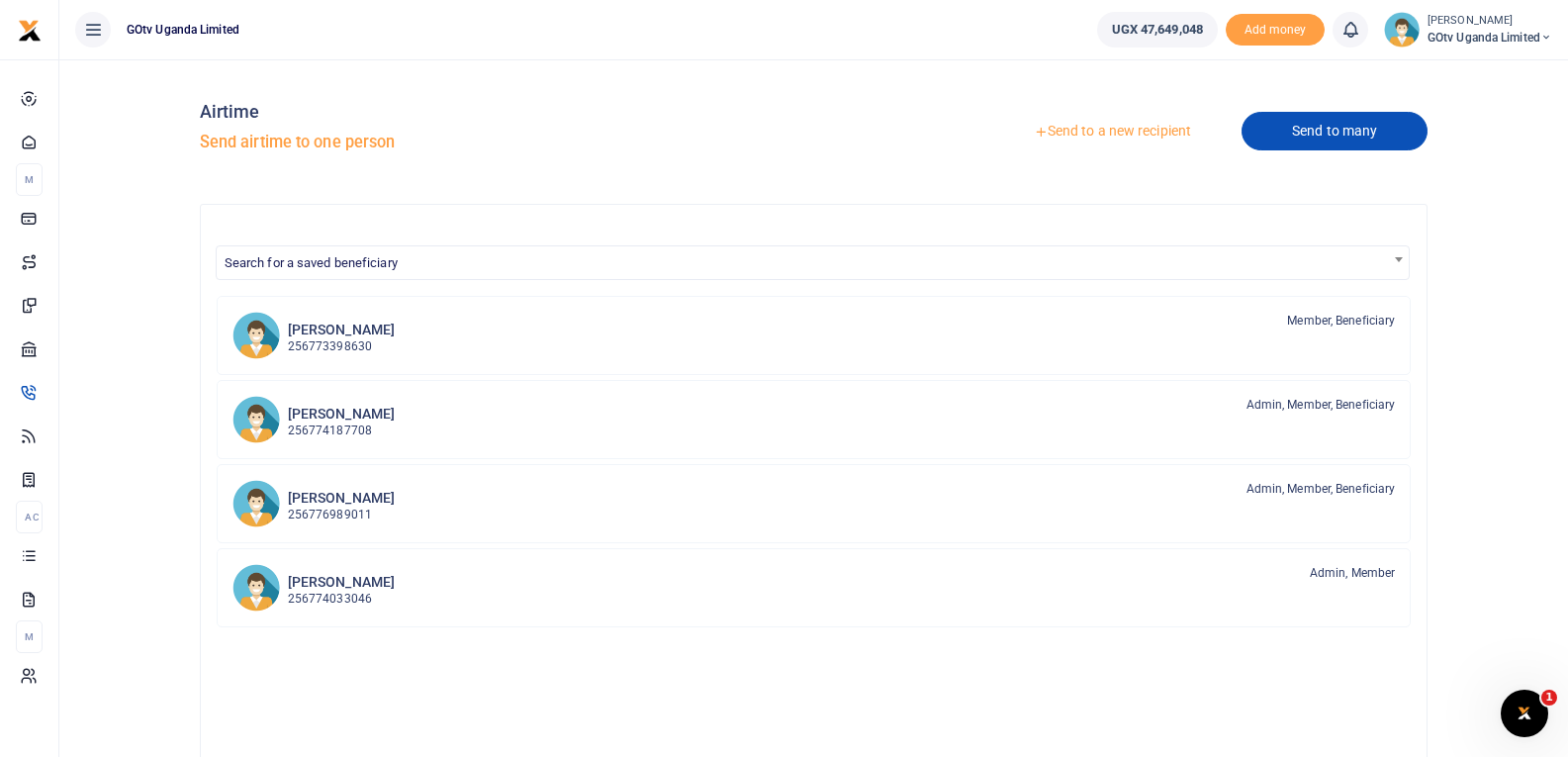
click at [1318, 129] on link "Send to many" at bounding box center [1334, 131] width 186 height 39
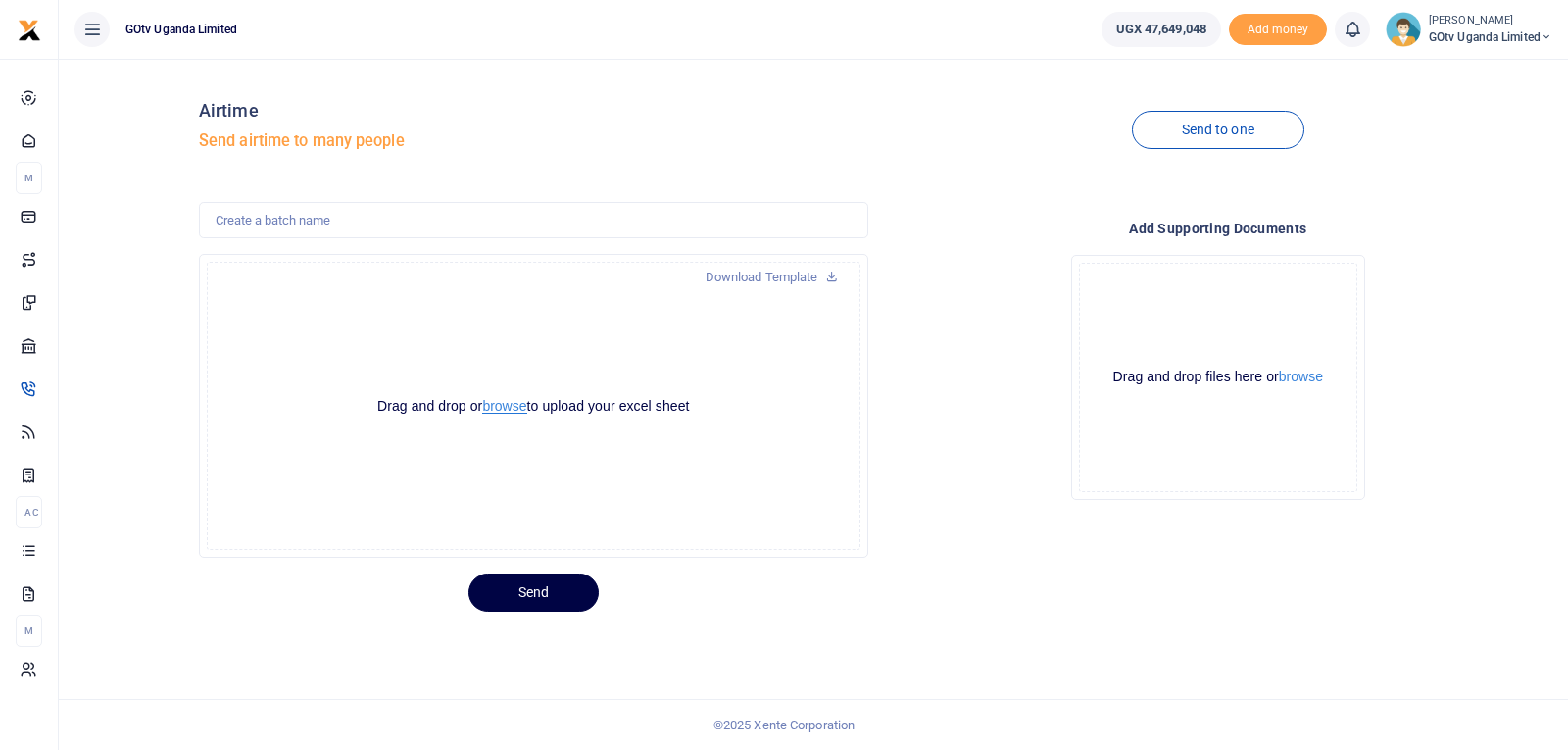
click at [515, 400] on button "browse" at bounding box center [503, 406] width 44 height 15
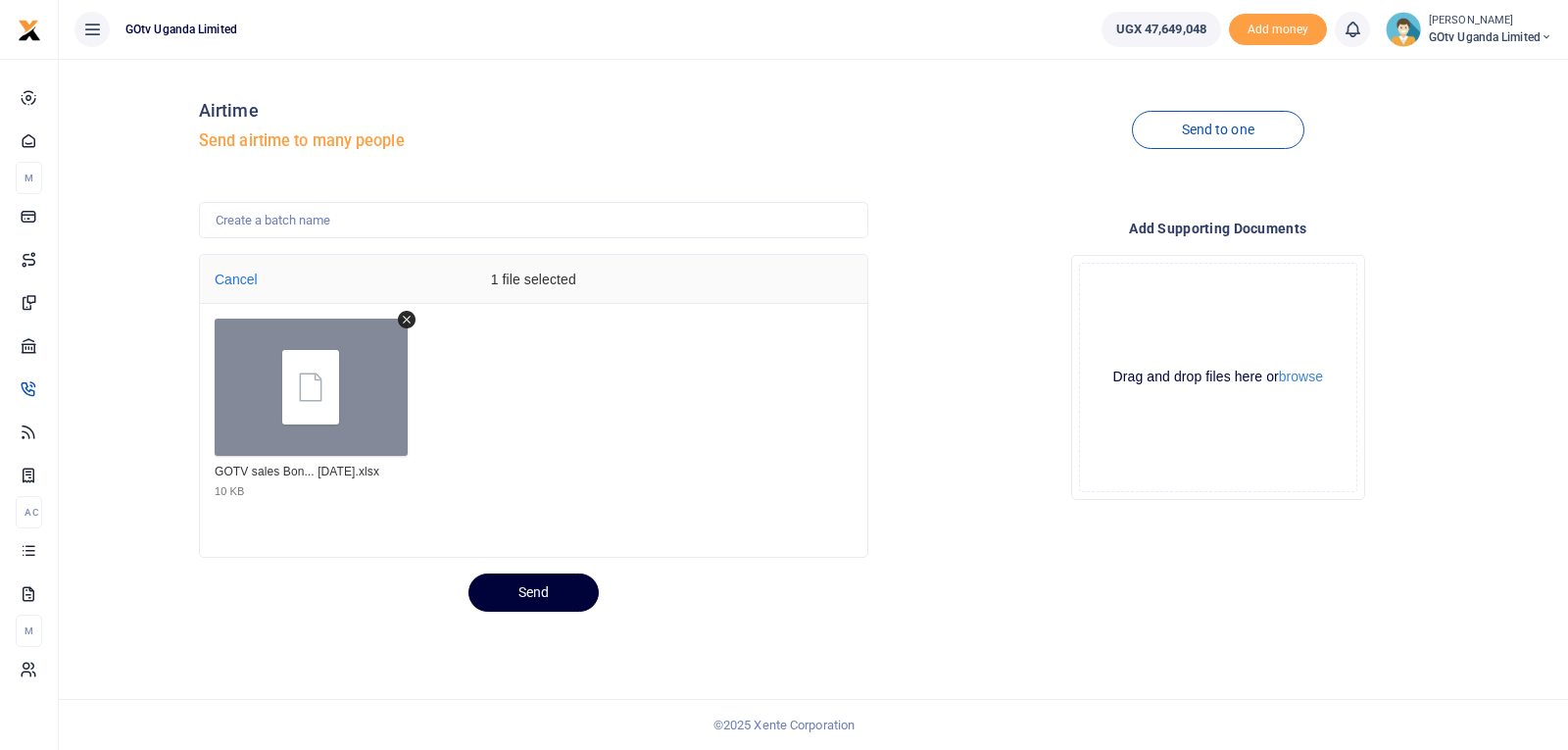
click at [559, 585] on button "Send" at bounding box center [533, 592] width 131 height 38
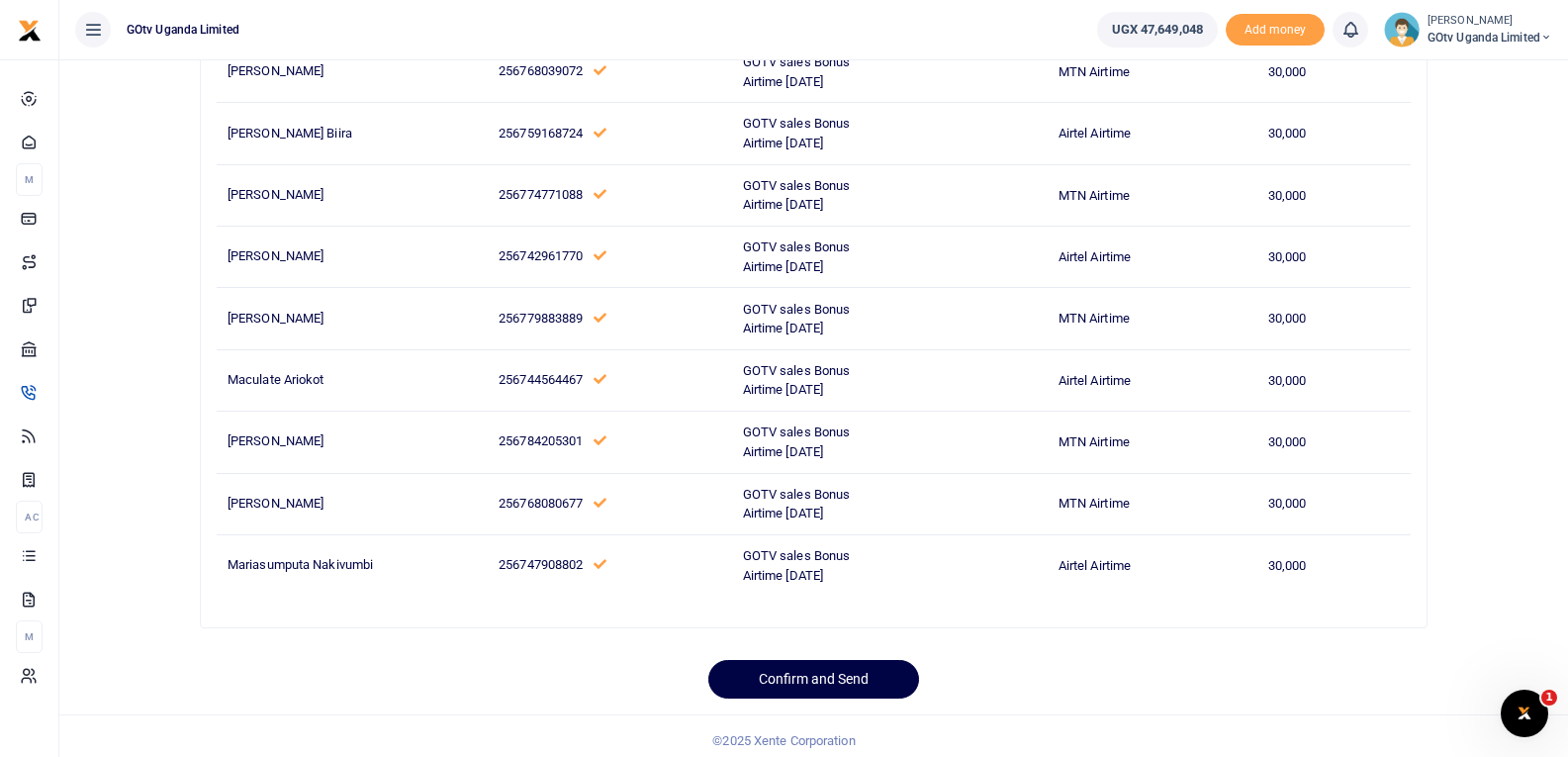
scroll to position [1464, 0]
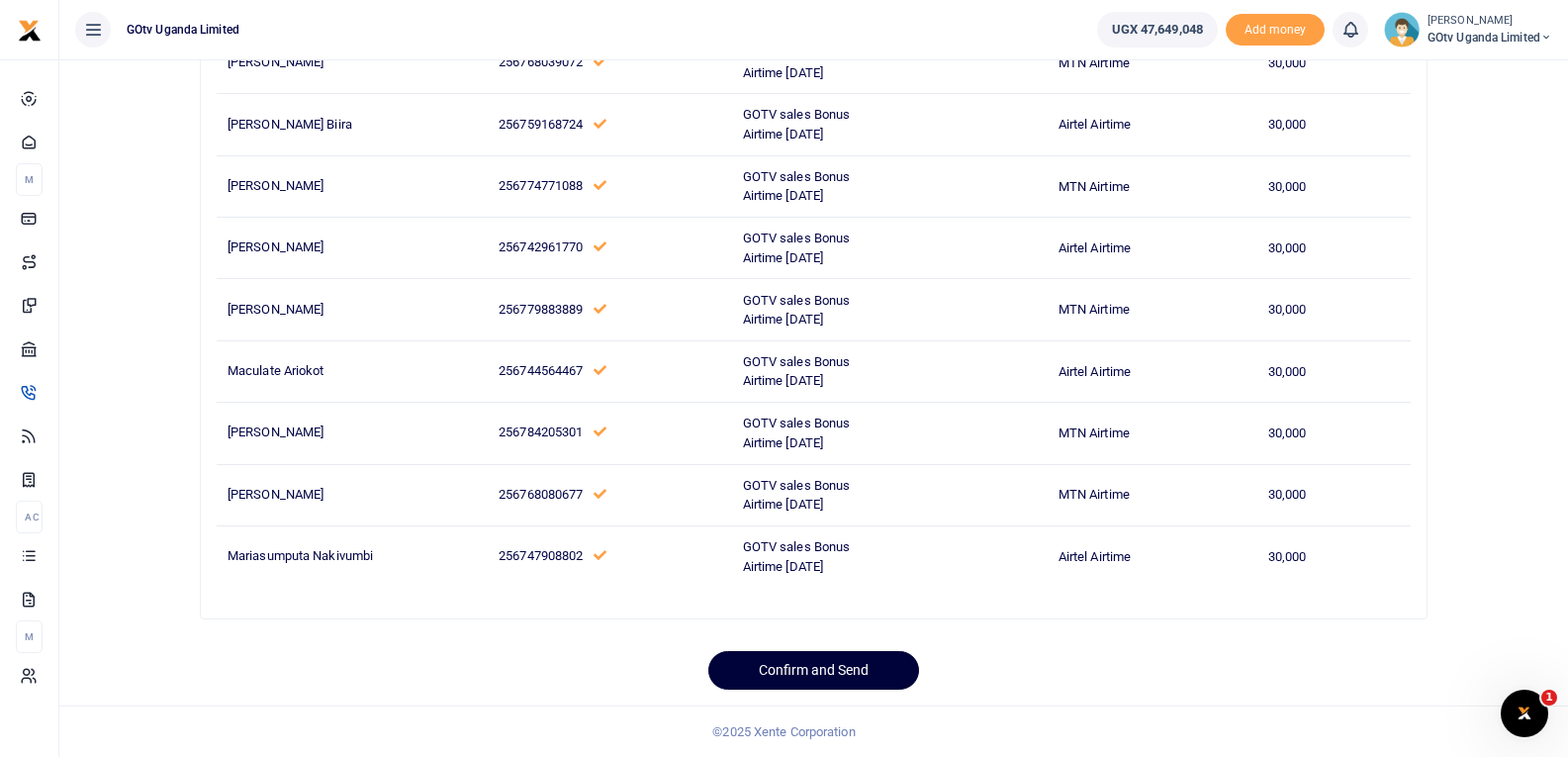
click at [784, 661] on button "Confirm and Send" at bounding box center [813, 670] width 211 height 39
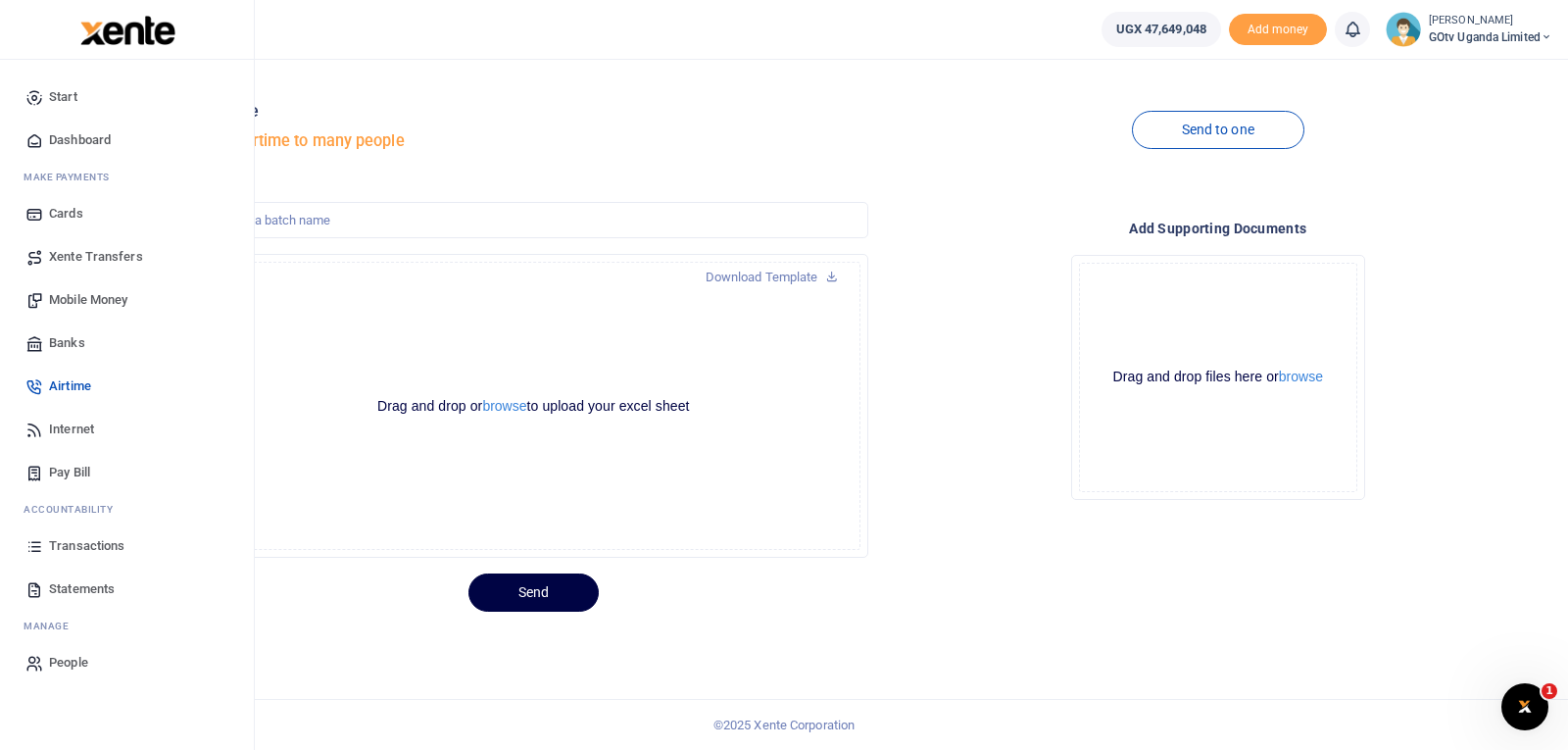
click at [97, 546] on span "Transactions" at bounding box center [86, 546] width 76 height 20
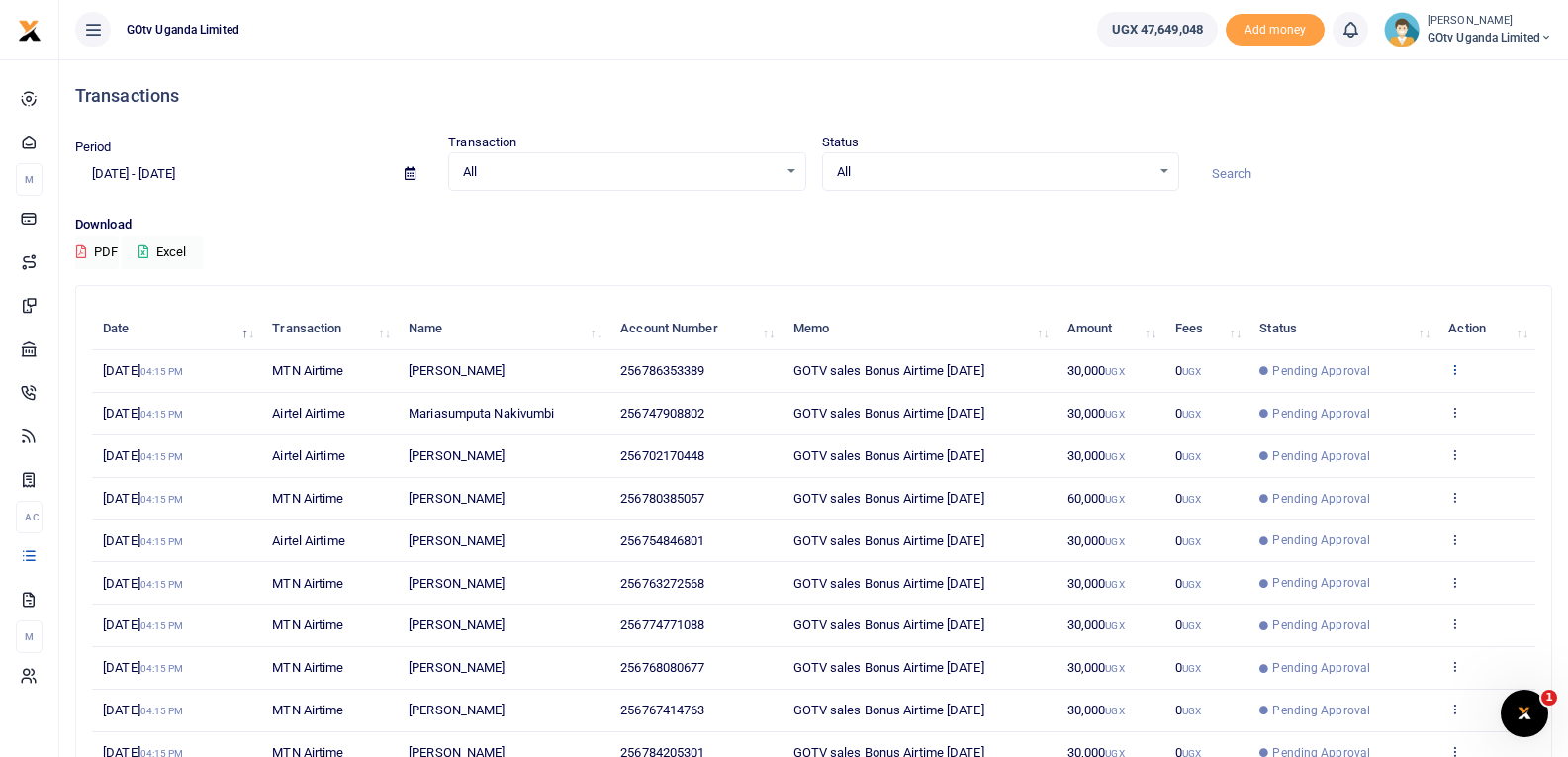
click at [1452, 365] on icon at bounding box center [1454, 370] width 13 height 14
click at [1386, 410] on link "View details" at bounding box center [1383, 403] width 157 height 28
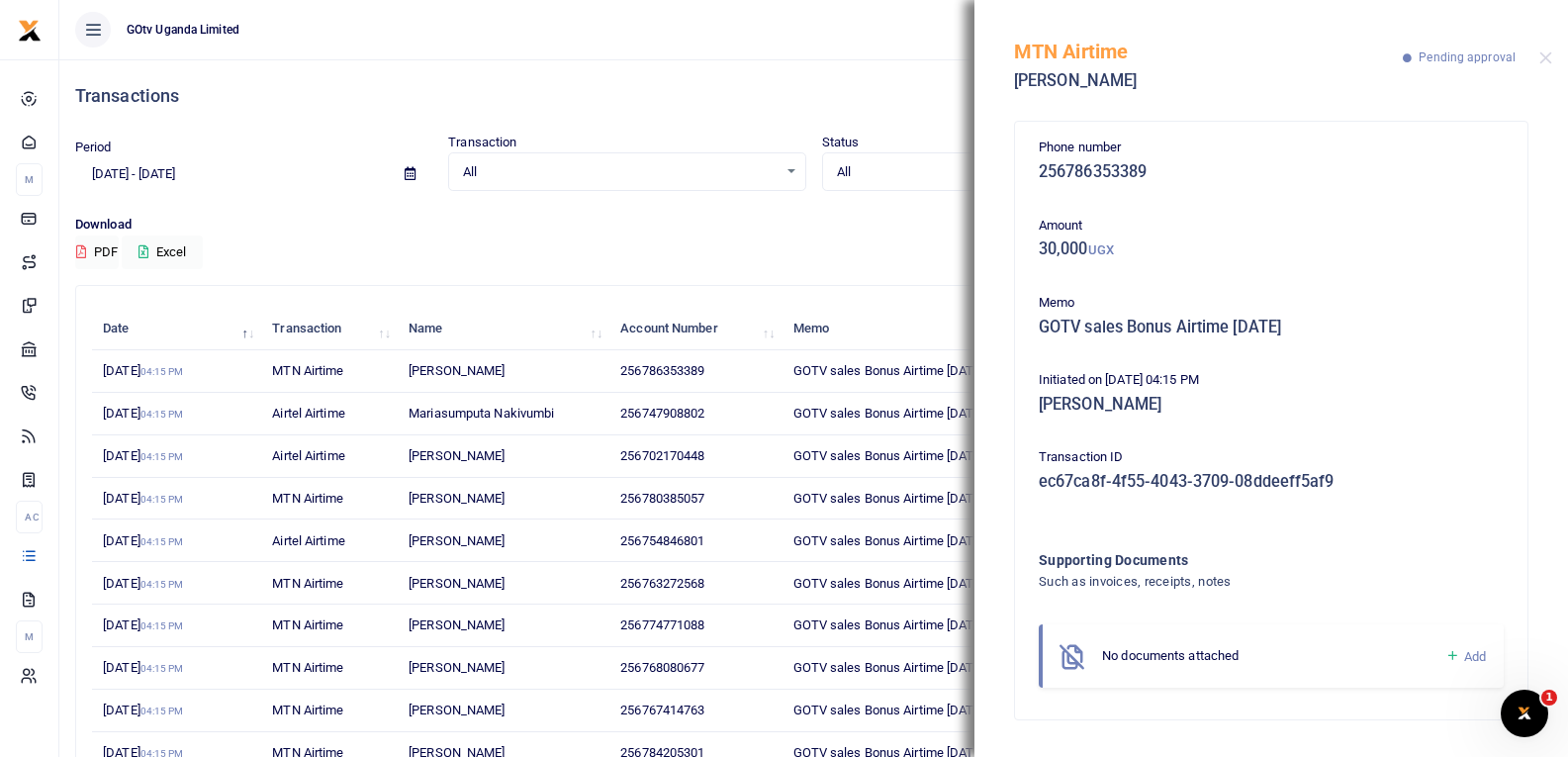
click at [1451, 654] on icon at bounding box center [1452, 656] width 15 height 18
click at [1450, 654] on icon at bounding box center [1452, 656] width 15 height 18
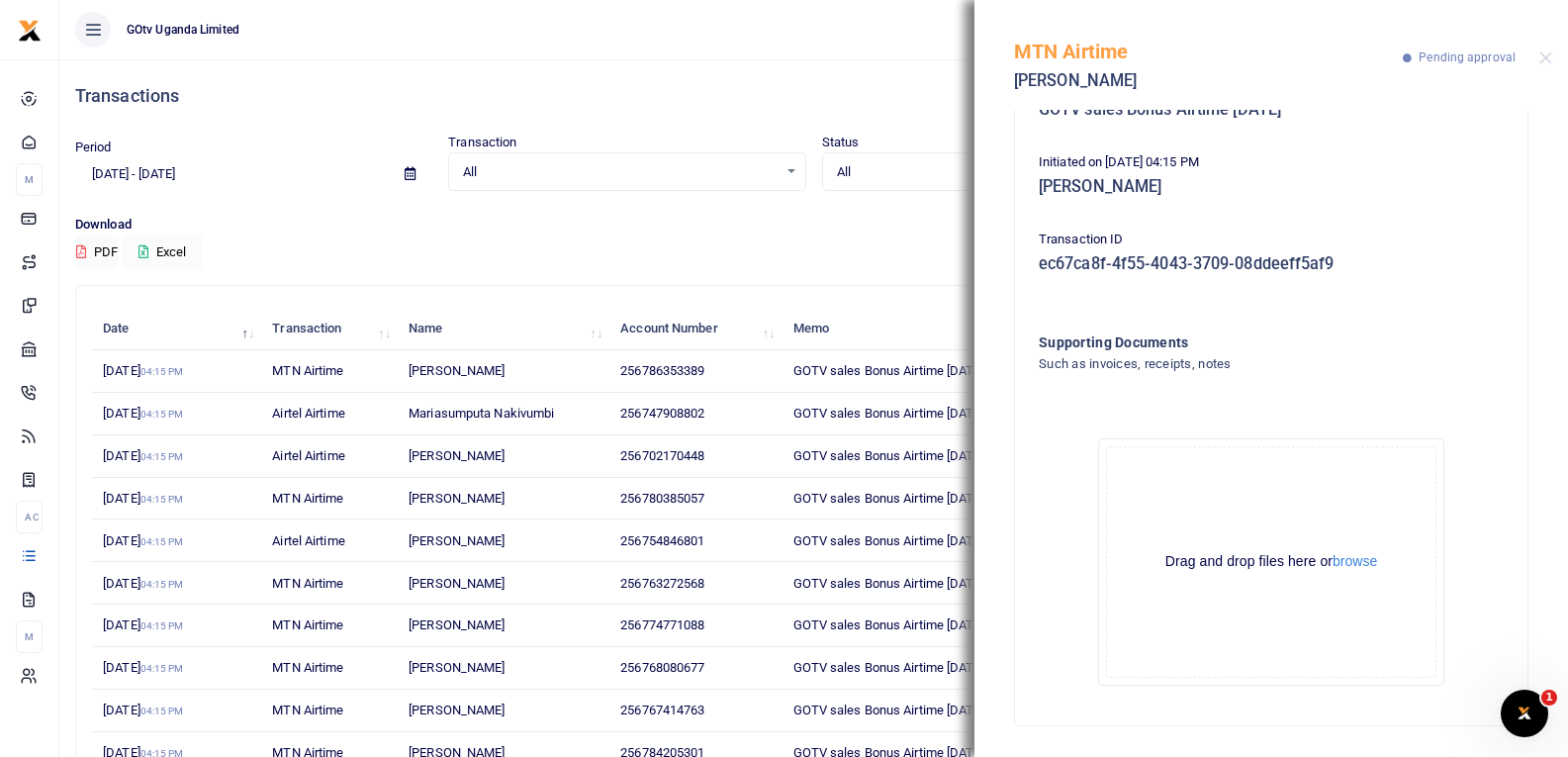
scroll to position [219, 0]
click at [1351, 558] on button "browse" at bounding box center [1354, 560] width 45 height 15
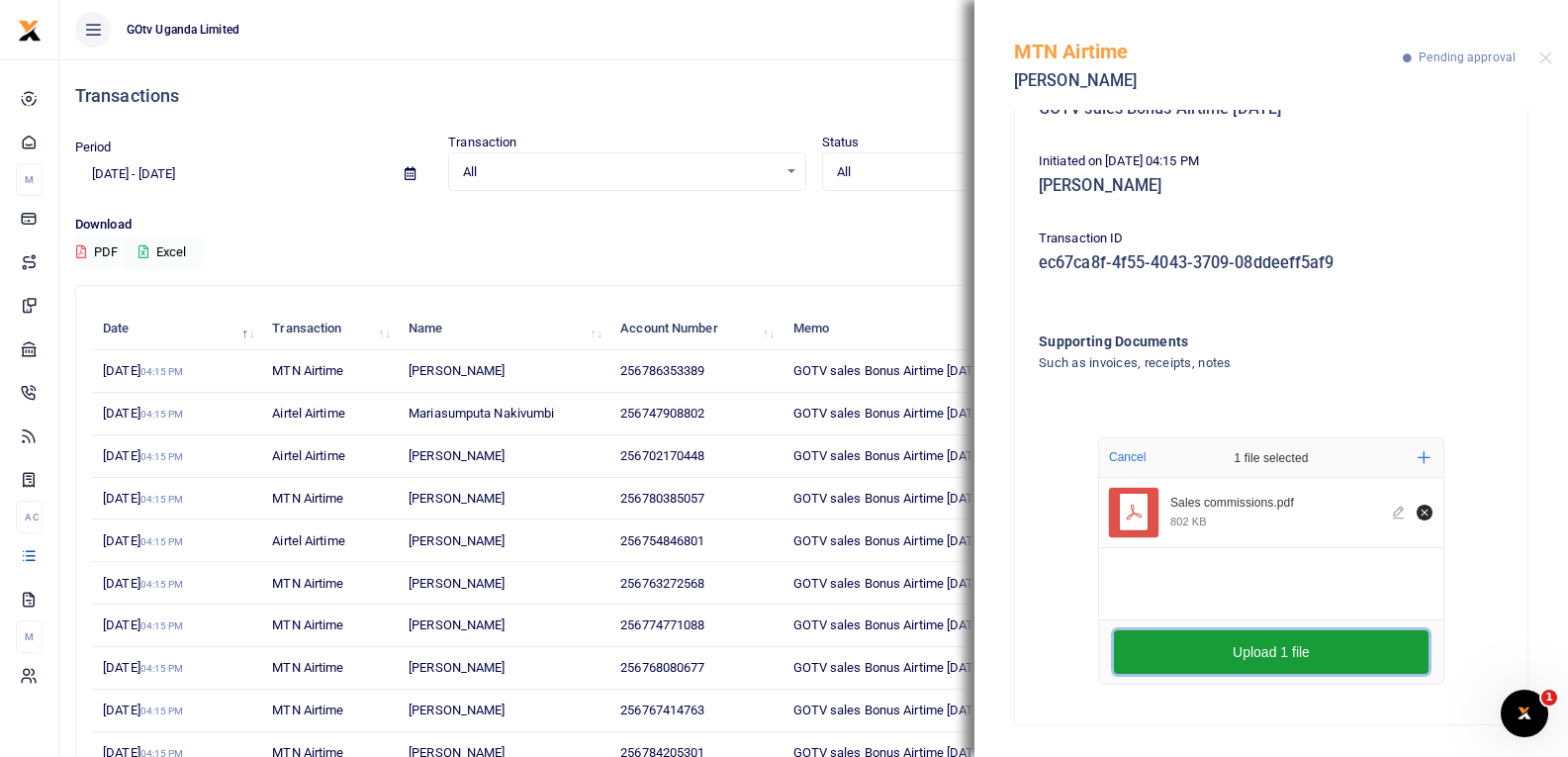
click at [1306, 641] on button "Upload 1 file" at bounding box center [1272, 652] width 315 height 44
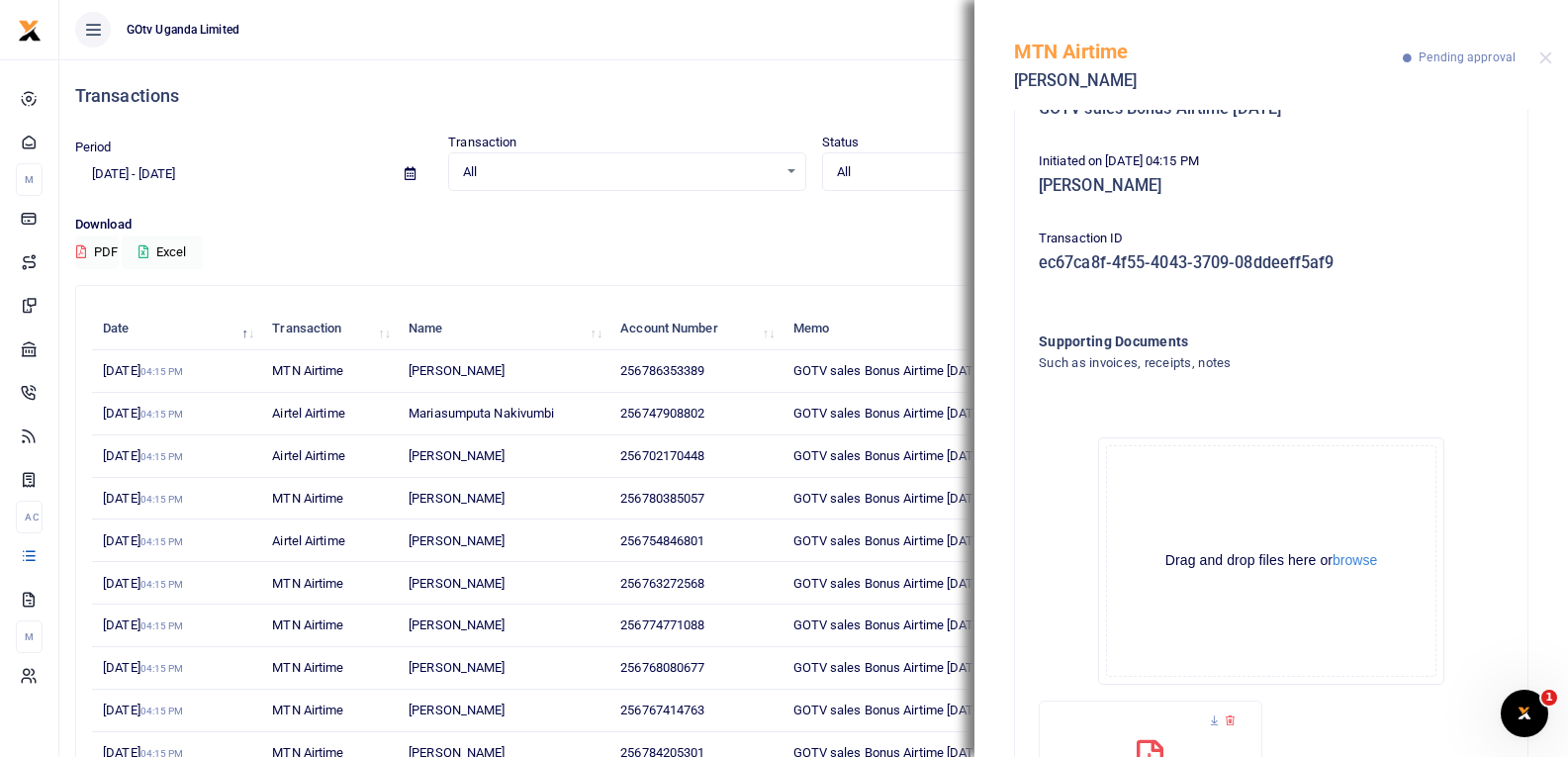
click at [1543, 49] on div "MTN Airtime [PERSON_NAME] Pending approval" at bounding box center [1271, 54] width 593 height 110
click at [1542, 62] on button "Close" at bounding box center [1545, 57] width 13 height 13
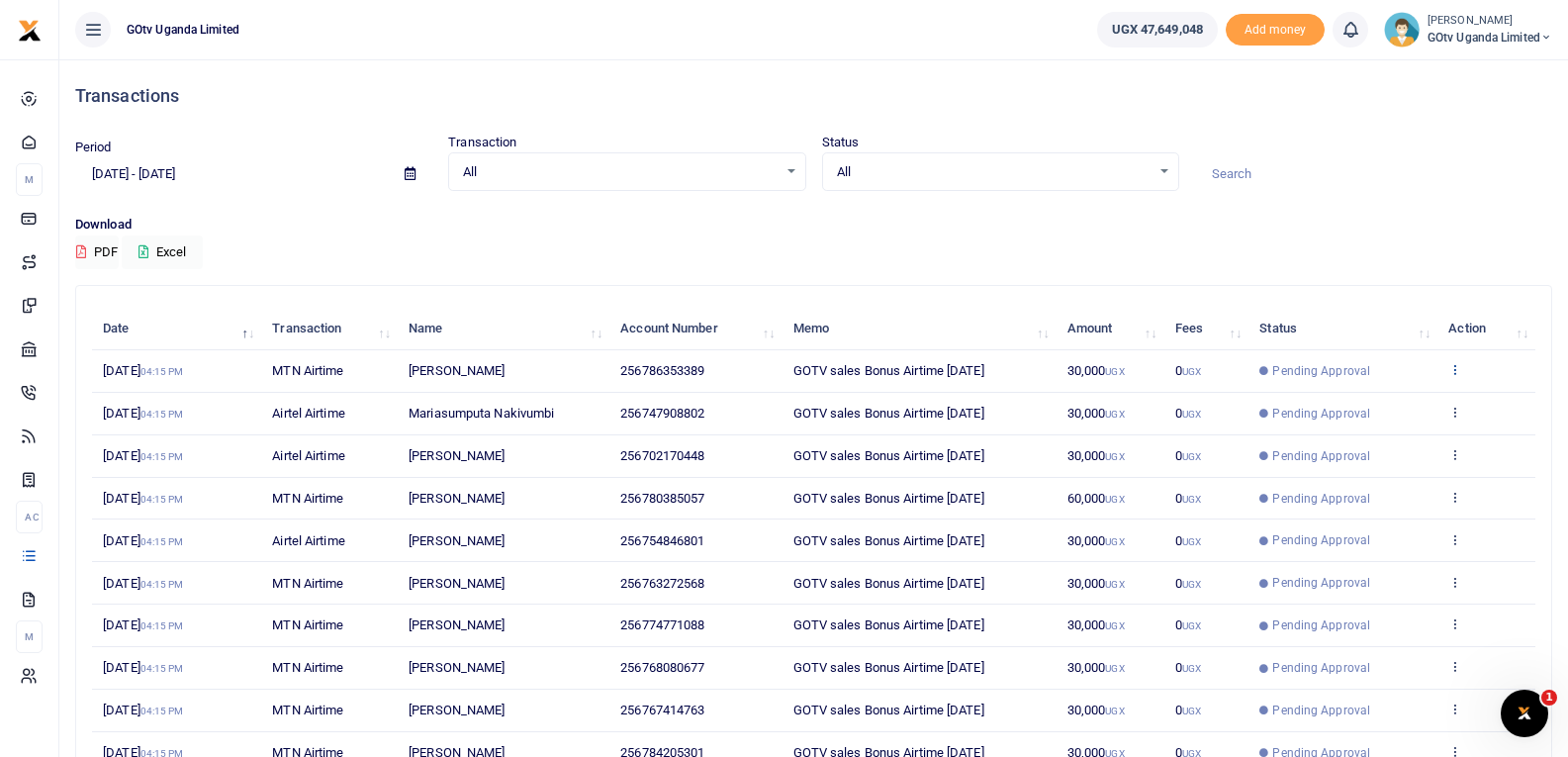
click at [1456, 371] on icon at bounding box center [1454, 370] width 13 height 14
click at [1441, 397] on link "View details" at bounding box center [1383, 403] width 157 height 28
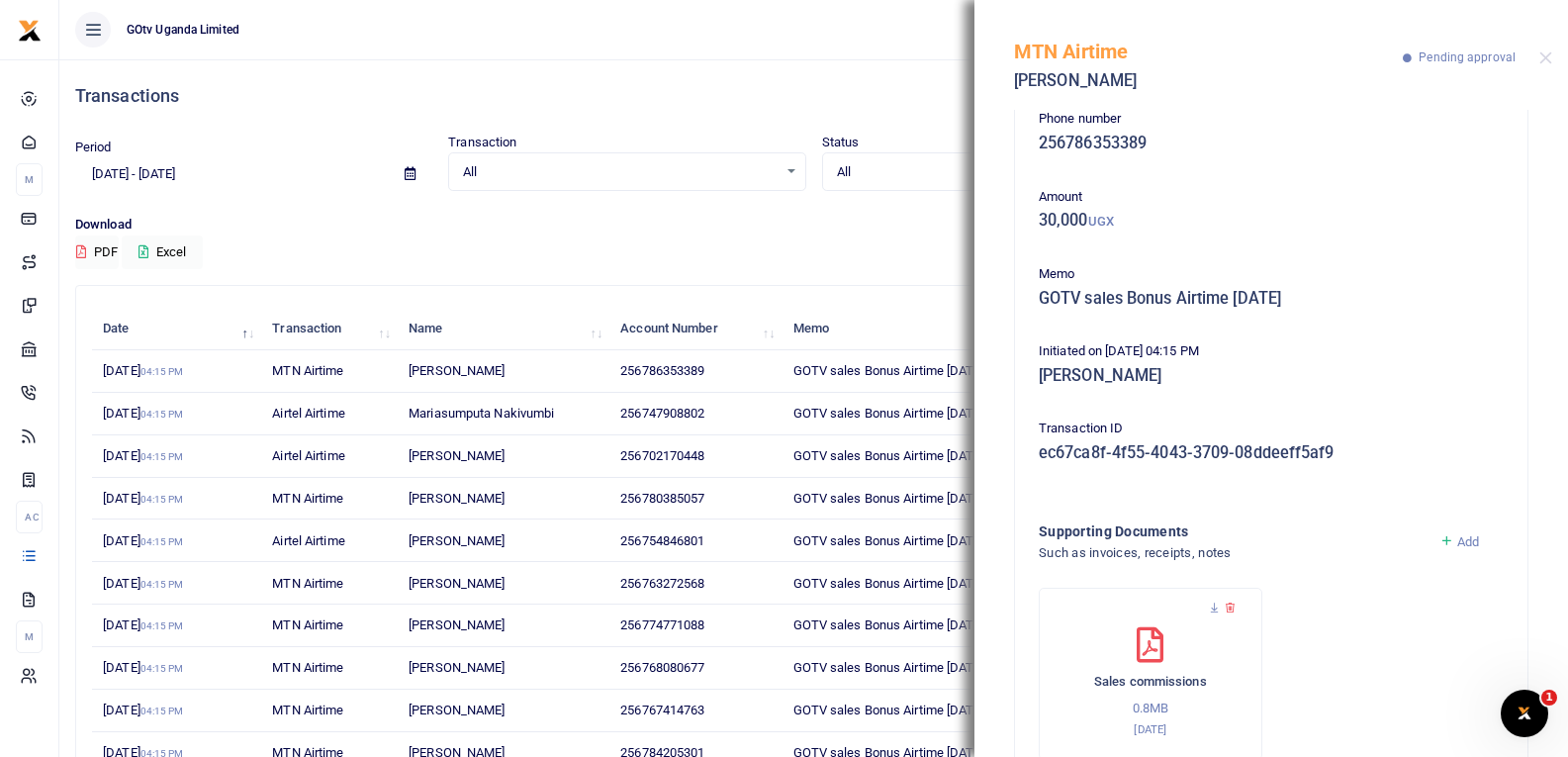
scroll to position [80, 0]
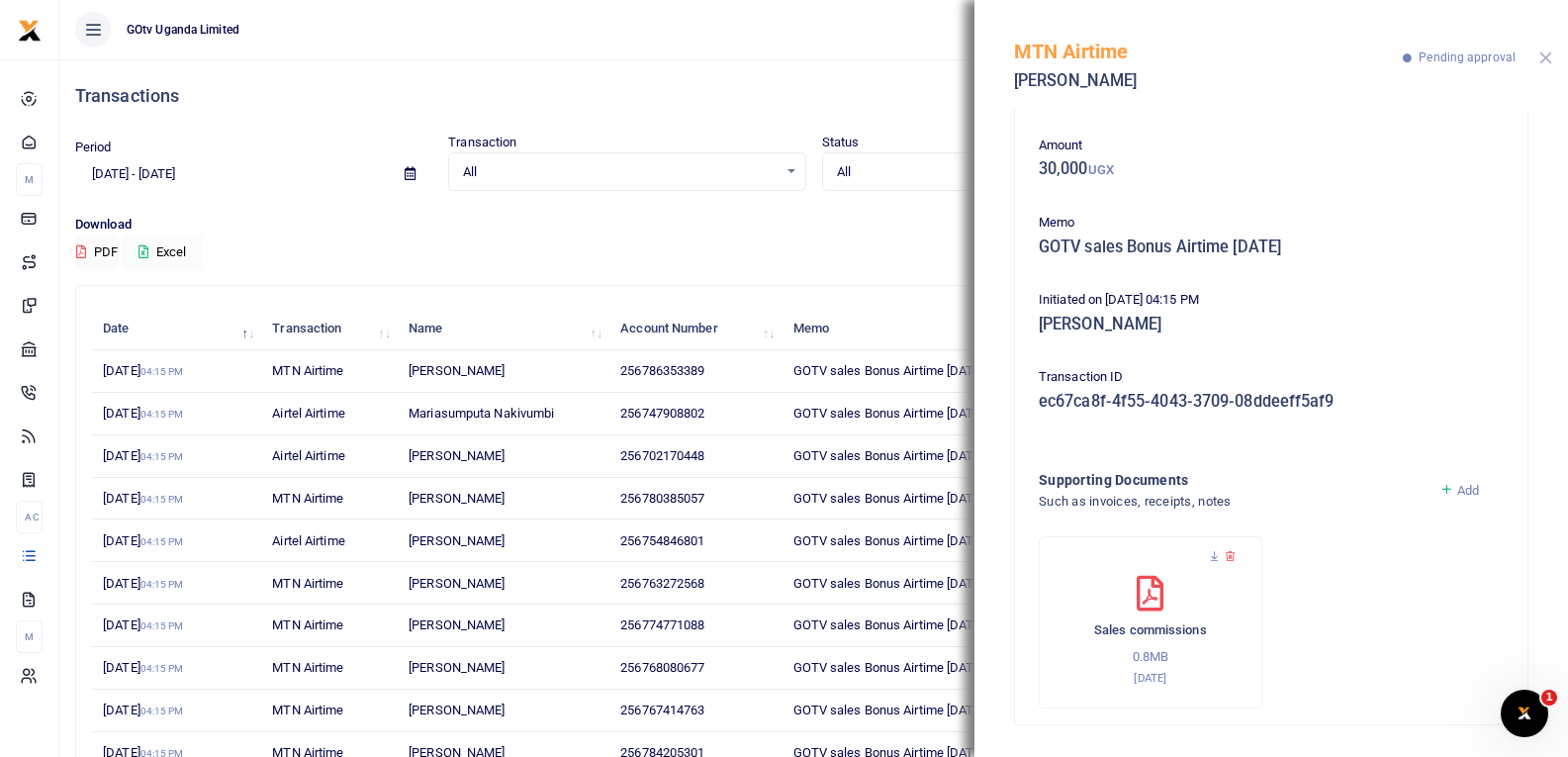
click at [1547, 57] on button "Close" at bounding box center [1545, 57] width 13 height 13
